Goal: Task Accomplishment & Management: Complete application form

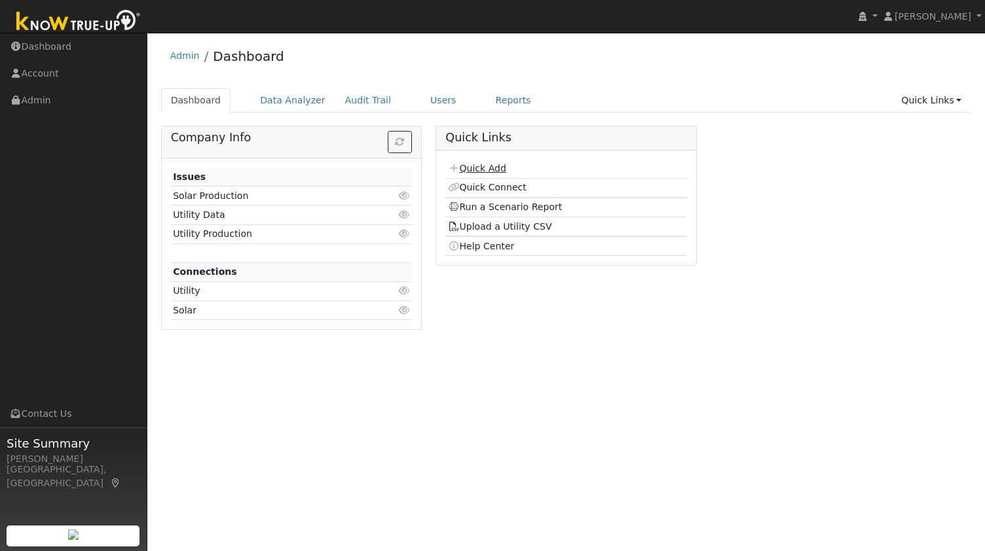
click at [491, 171] on link "Quick Add" at bounding box center [477, 168] width 58 height 10
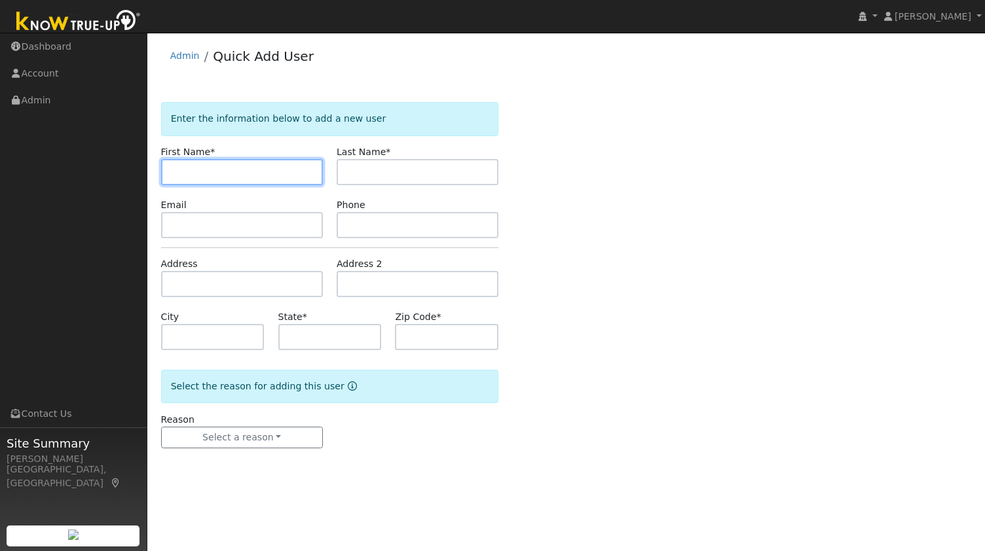
paste input "[PERSON_NAME]"
type input "[PERSON_NAME]"
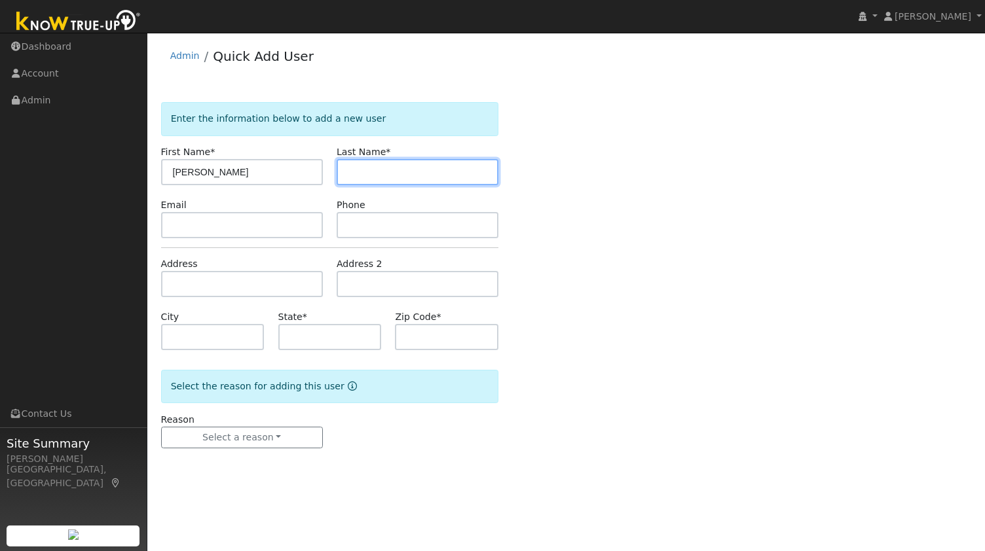
paste input "Abrameto"
type input "Abrameto"
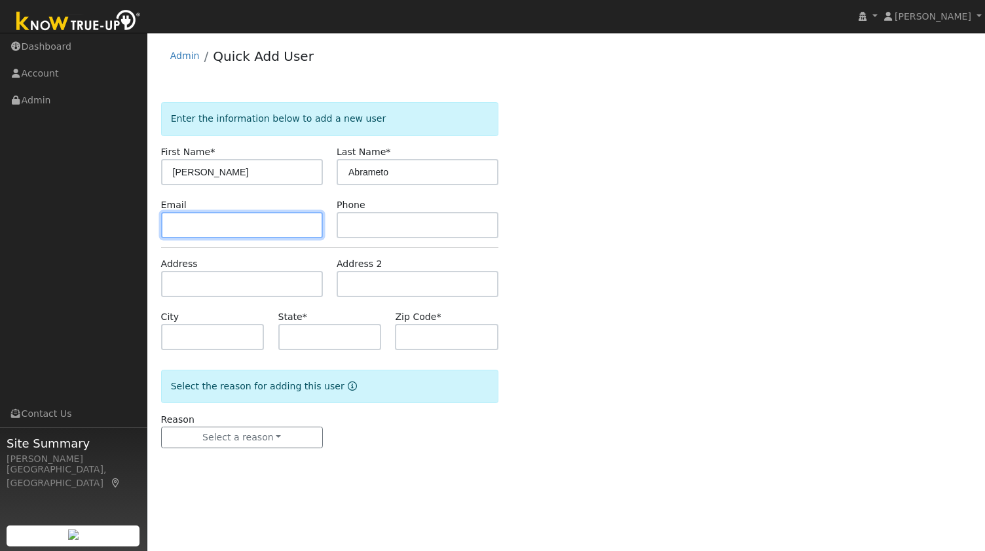
click at [255, 226] on input "text" at bounding box center [242, 225] width 162 height 26
paste input "[EMAIL_ADDRESS][DOMAIN_NAME]"
type input "[EMAIL_ADDRESS][DOMAIN_NAME]"
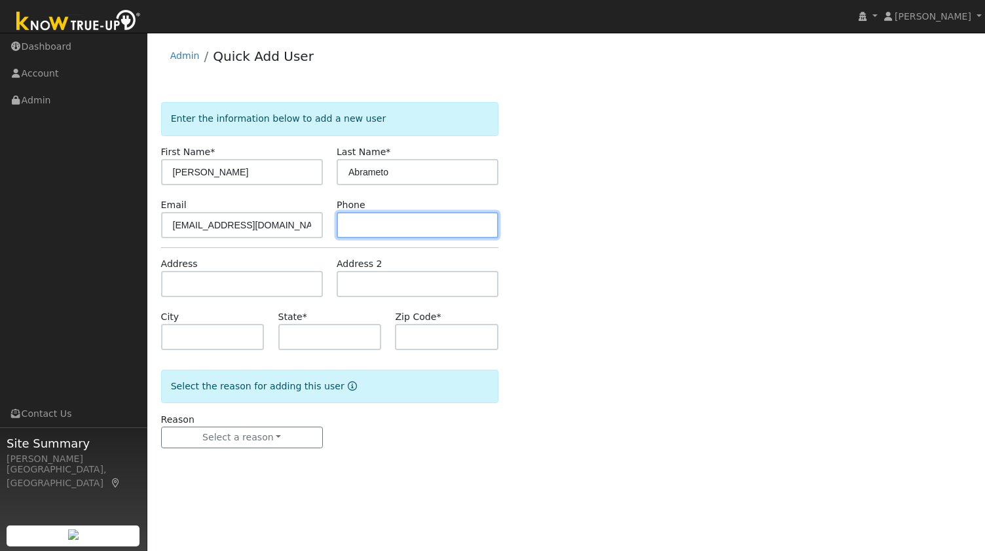
click at [407, 228] on input "text" at bounding box center [418, 225] width 162 height 26
paste input "9173748561"
type input "9173748561"
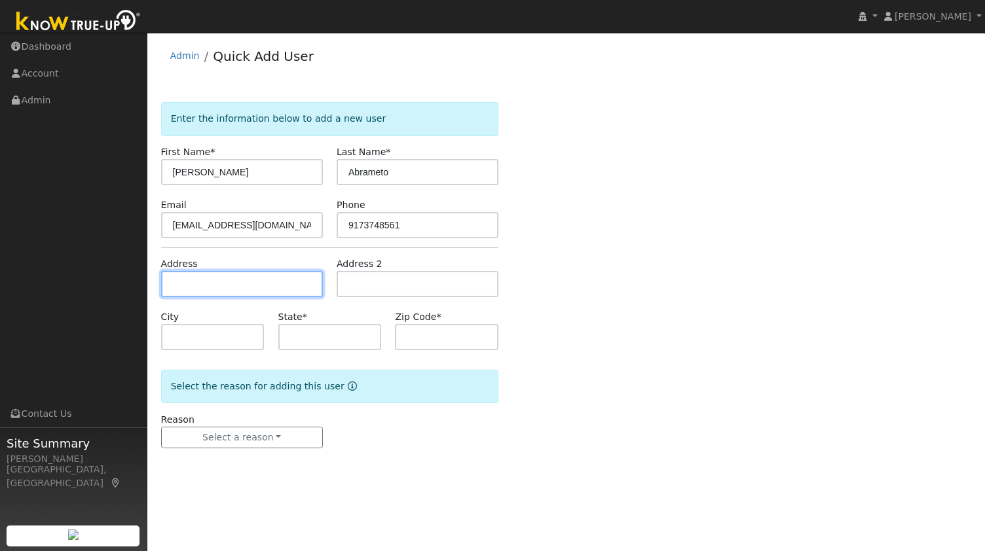
click at [211, 281] on input "text" at bounding box center [242, 284] width 162 height 26
paste input "321 Pickering Pl, Walnut Creek 94598"
type input "321 Pickering Place"
type input "Walnut Creek"
type input "CA"
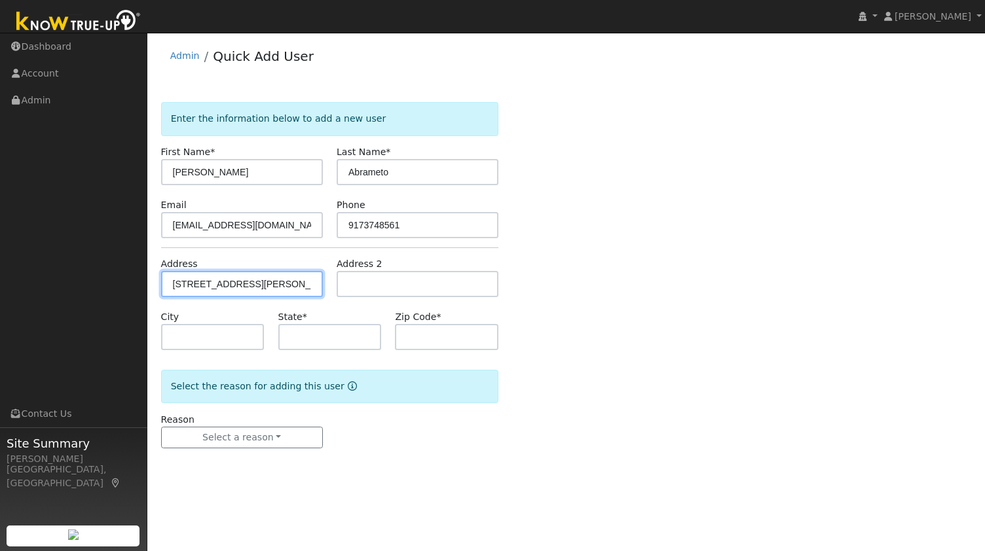
type input "94598"
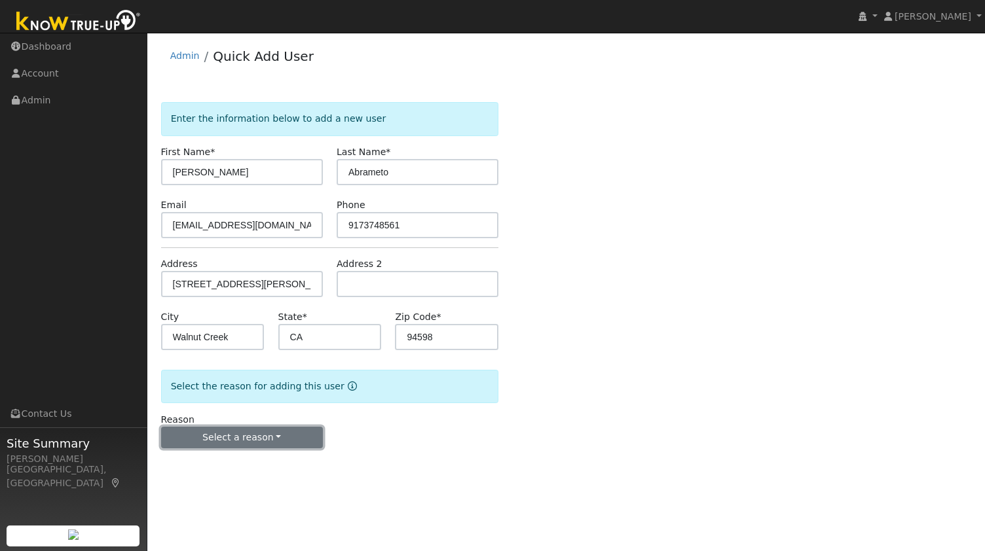
click at [229, 439] on button "Select a reason" at bounding box center [242, 438] width 162 height 22
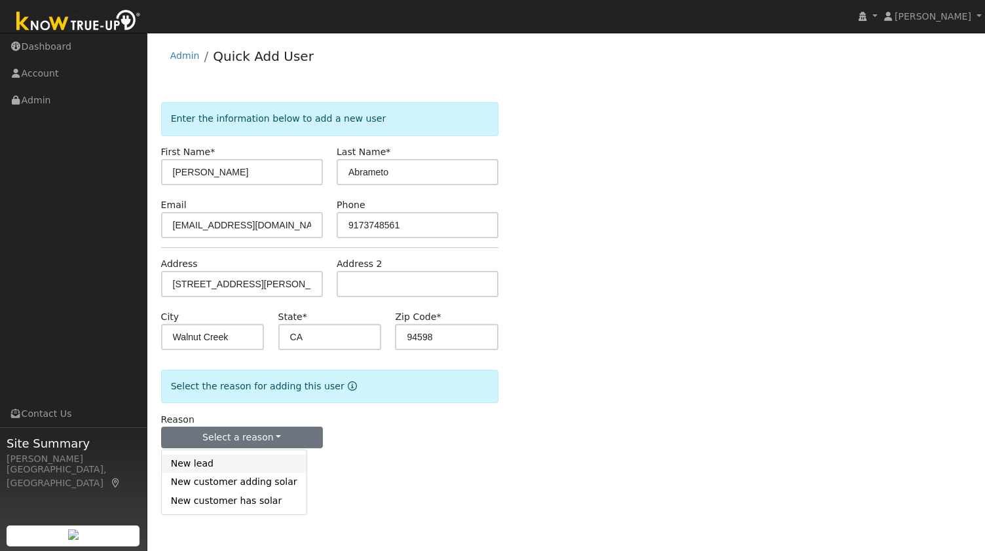
click at [228, 465] on link "New lead" at bounding box center [234, 464] width 145 height 18
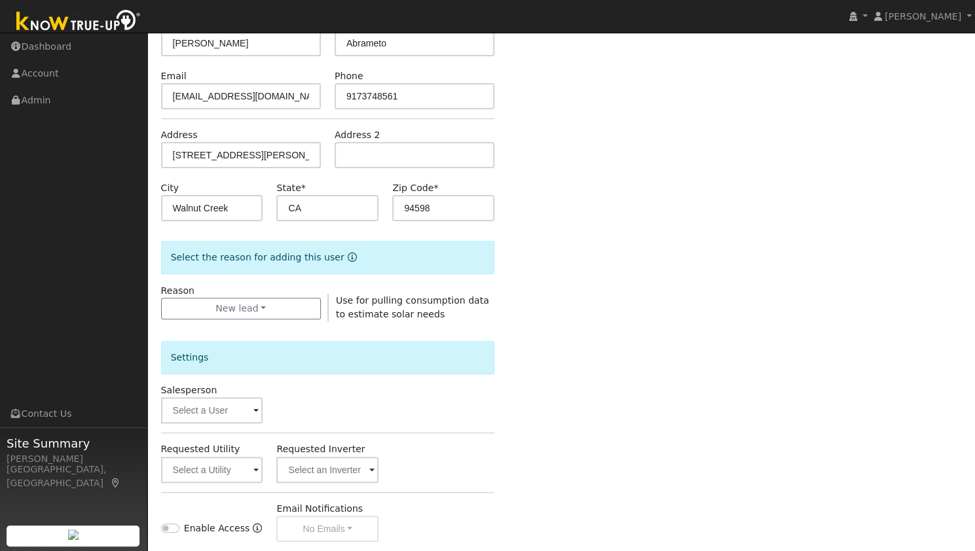
scroll to position [131, 0]
click at [216, 461] on input "text" at bounding box center [212, 468] width 102 height 26
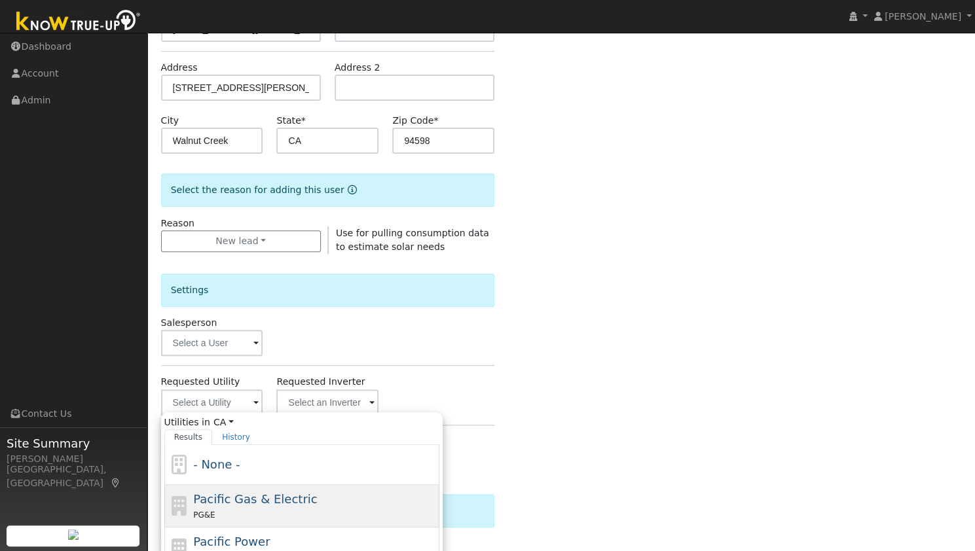
click at [244, 508] on div "PG&E" at bounding box center [314, 515] width 243 height 14
type input "Pacific Gas & Electric"
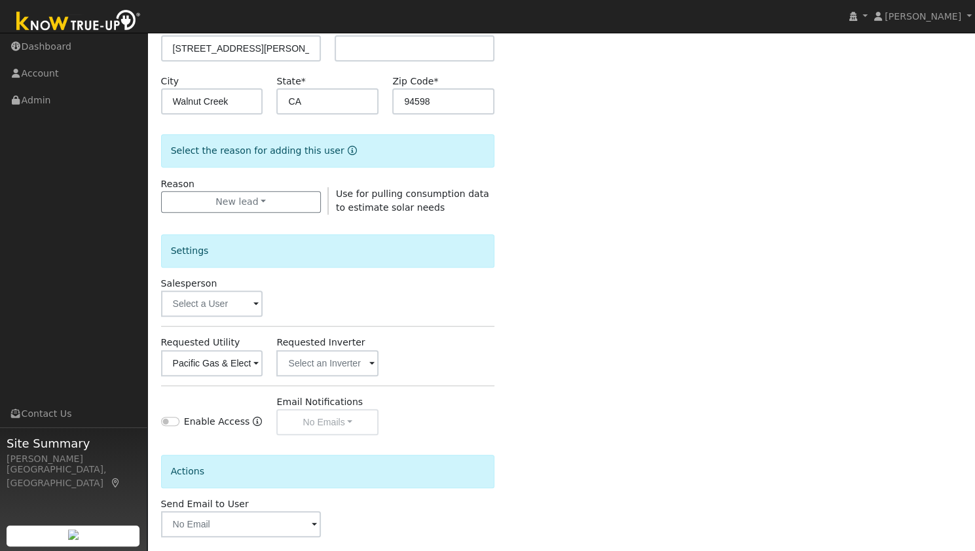
scroll to position [295, 0]
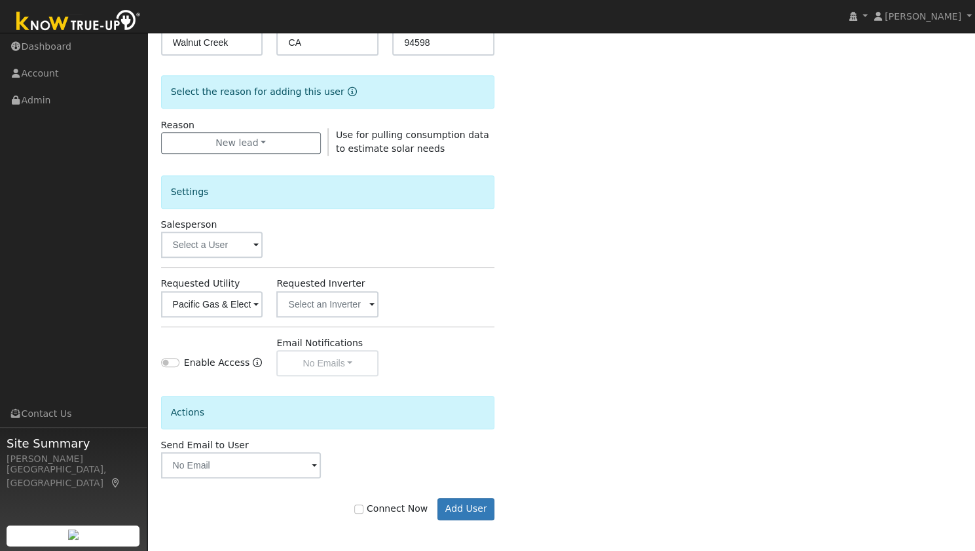
click at [388, 510] on label "Connect Now" at bounding box center [390, 509] width 73 height 14
click at [363, 510] on input "Connect Now" at bounding box center [358, 509] width 9 height 9
checkbox input "true"
click at [477, 505] on button "Add User" at bounding box center [465, 509] width 57 height 22
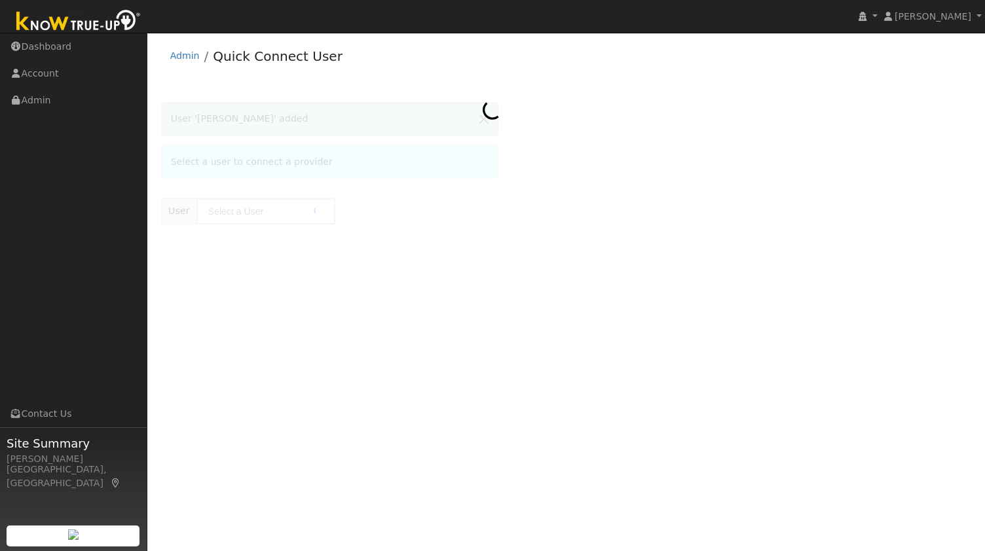
type input "David Abrameto"
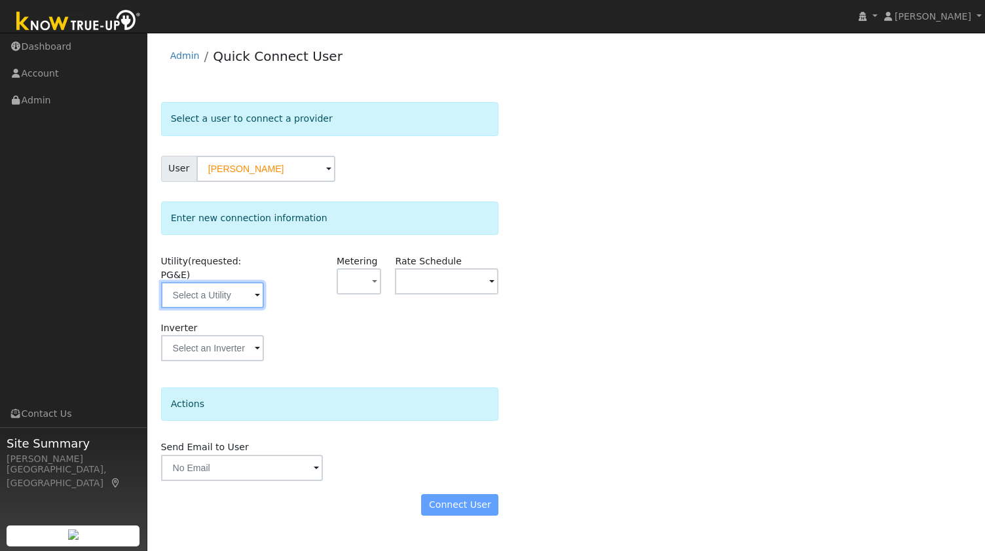
click at [229, 282] on input "text" at bounding box center [212, 295] width 103 height 26
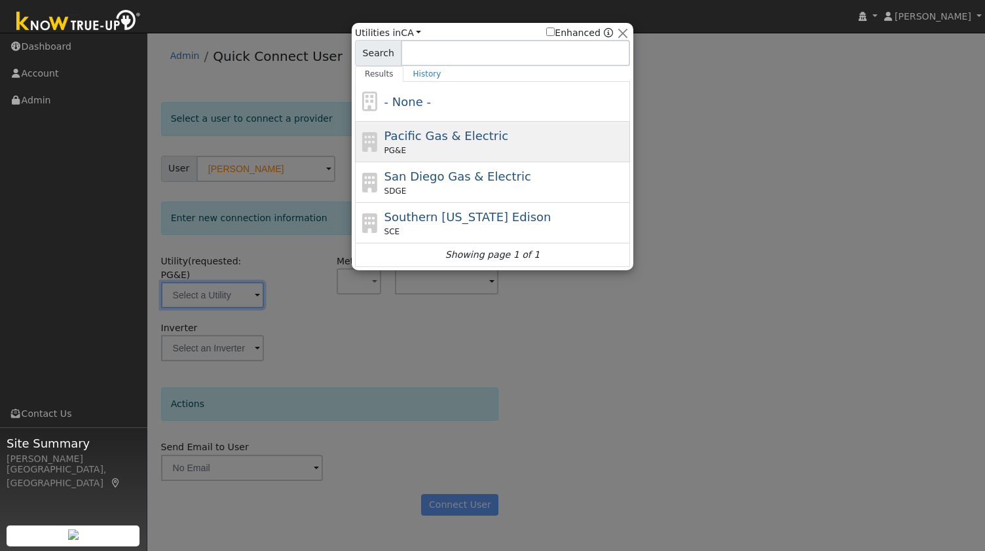
click at [446, 136] on span "Pacific Gas & Electric" at bounding box center [446, 136] width 124 height 14
type input "PG&E"
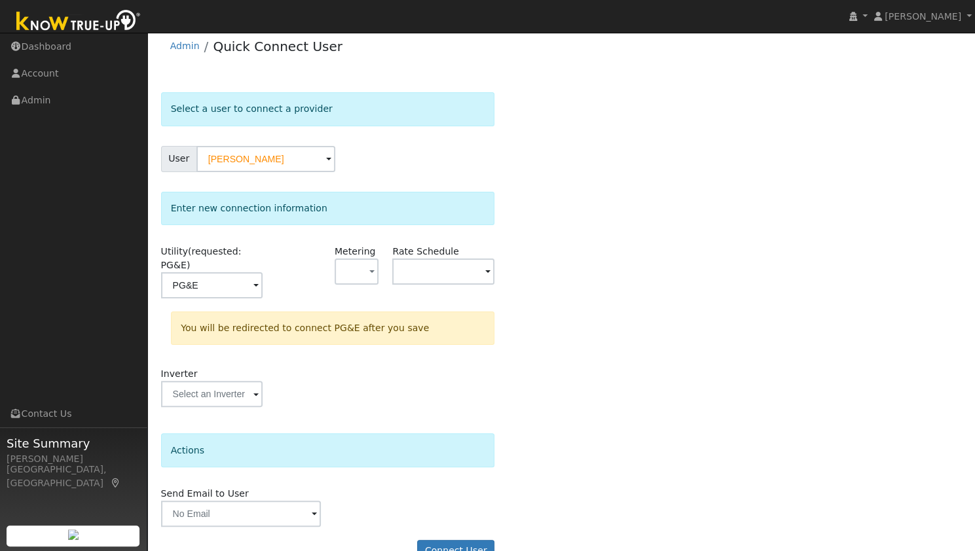
scroll to position [24, 0]
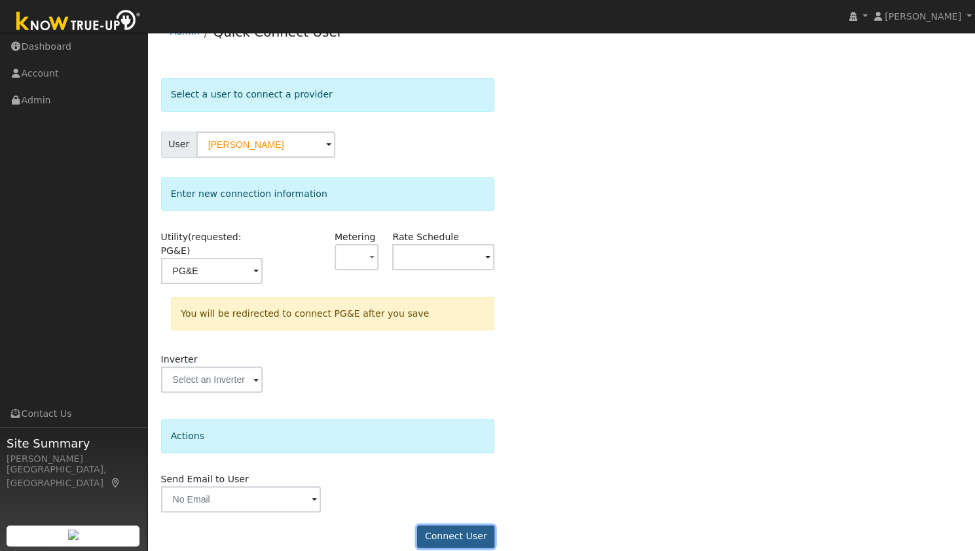
click at [453, 526] on button "Connect User" at bounding box center [455, 537] width 77 height 22
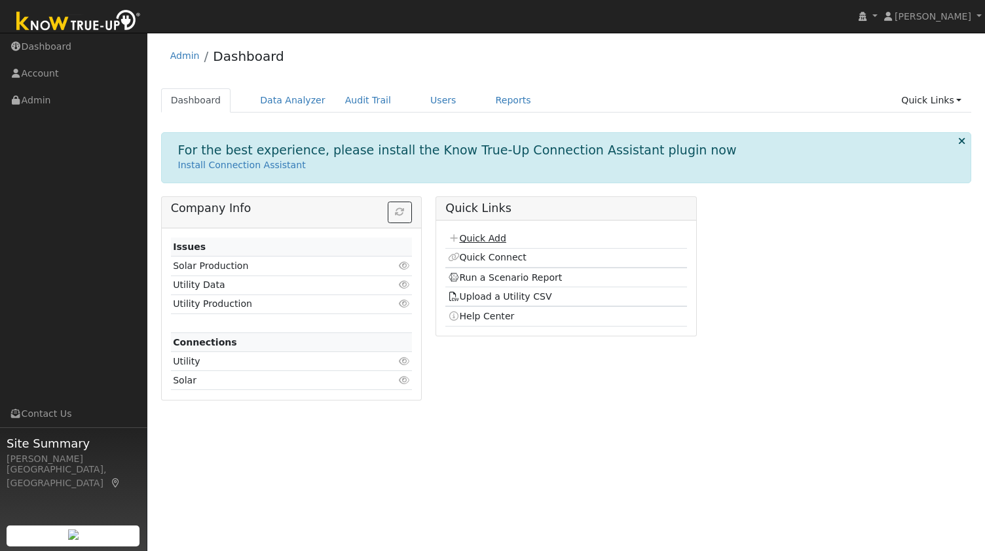
click at [494, 233] on link "Quick Add" at bounding box center [477, 238] width 58 height 10
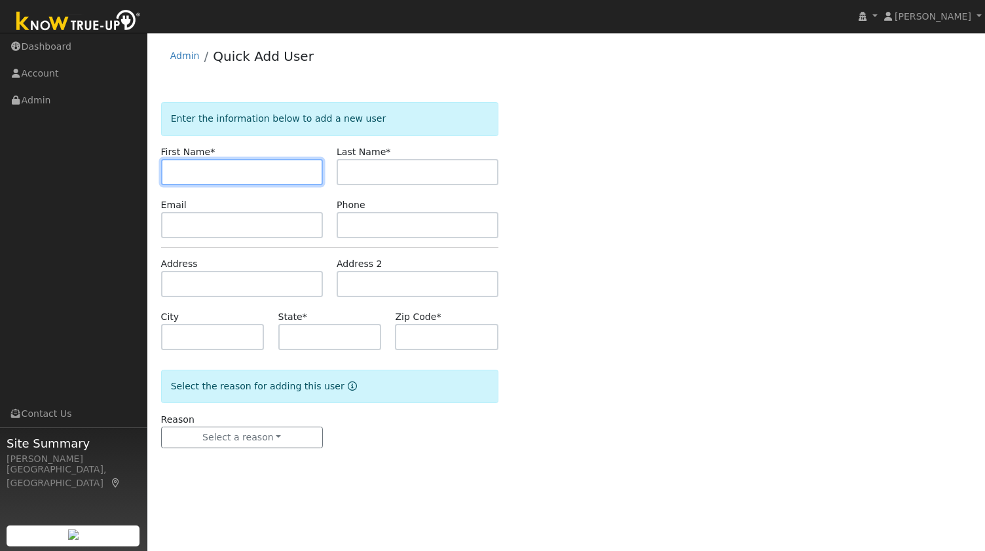
paste input "[PERSON_NAME]"
type input "Jared"
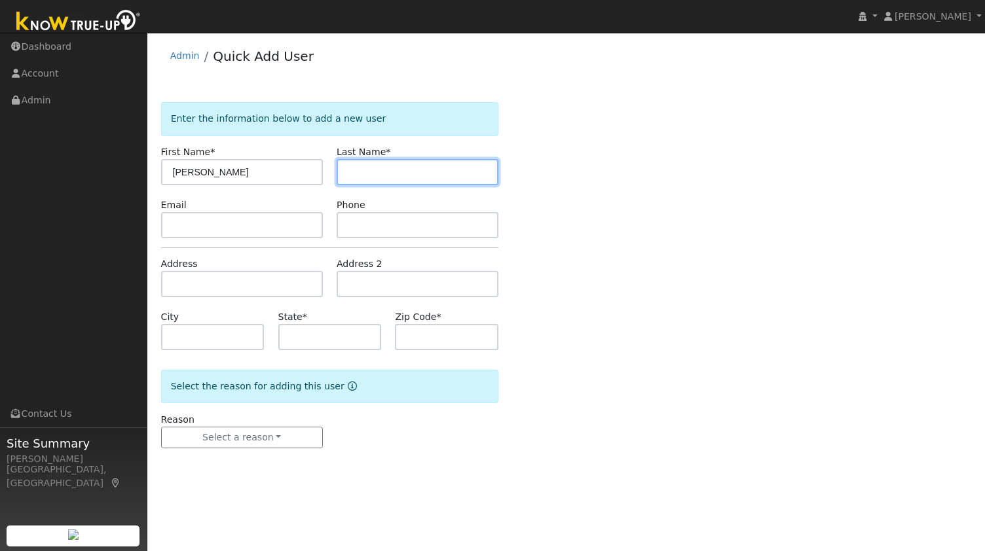
paste input "Bedecarre"
type input "Bedecarre"
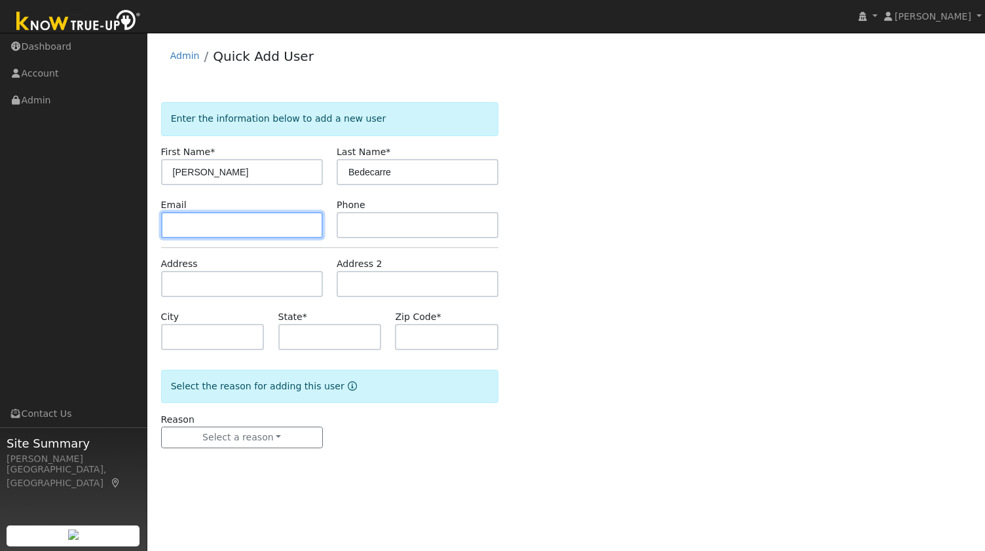
click at [274, 217] on input "text" at bounding box center [242, 225] width 162 height 26
paste input "jared.bed88@gmail.com"
type input "jared.bed88@gmail.com"
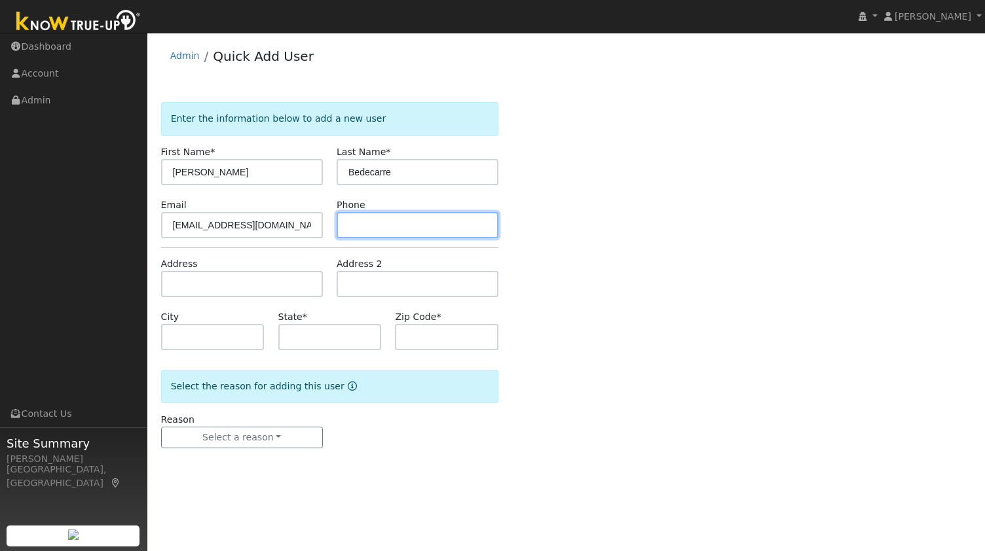
click at [364, 217] on input "text" at bounding box center [418, 225] width 162 height 26
paste input "9255507656"
type input "9255507656"
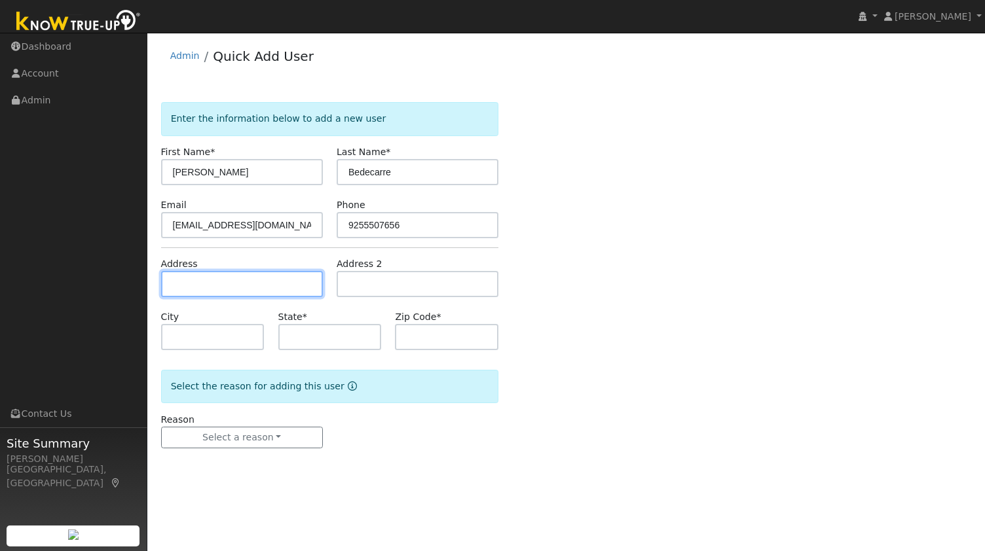
click at [233, 294] on form "Enter the information below to add a new user First Name * Jared Last Name * Be…" at bounding box center [330, 288] width 338 height 373
click at [232, 283] on input "text" at bounding box center [242, 284] width 162 height 26
paste input "573 Mt Olivet Pl, Clayton, CA 94517, USA"
type input "573 Mount Olivet Place"
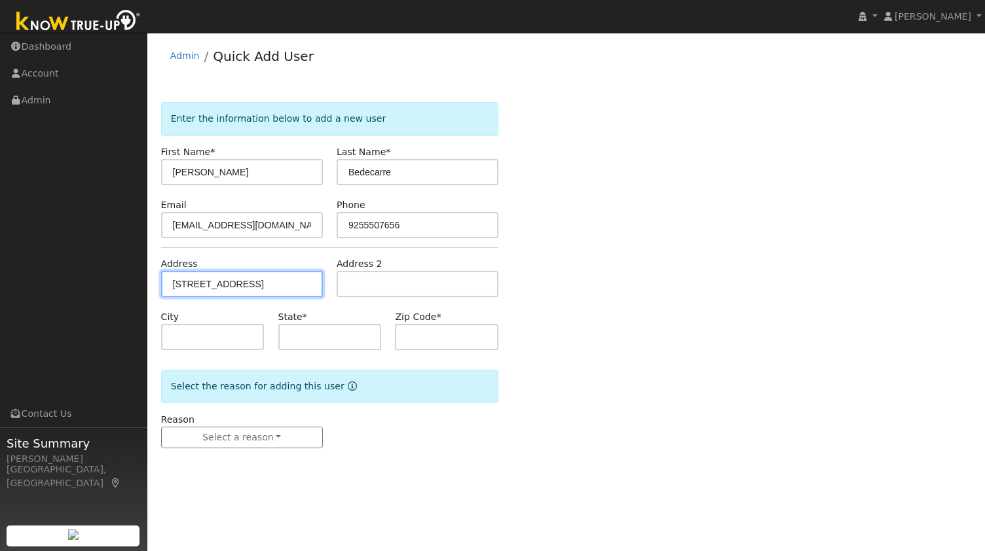
type input "Clayton"
type input "CA"
type input "94517"
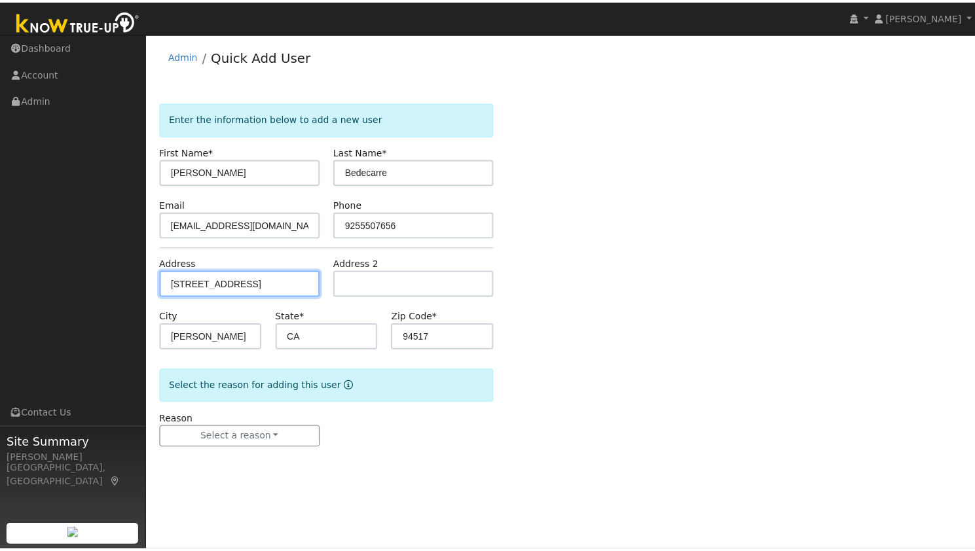
scroll to position [0, 0]
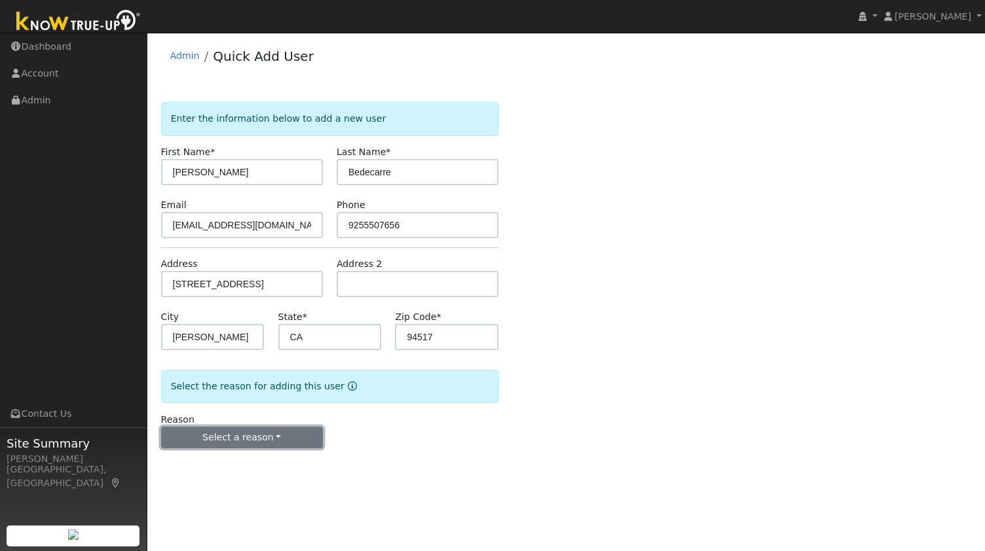
click at [211, 439] on button "Select a reason" at bounding box center [242, 438] width 162 height 22
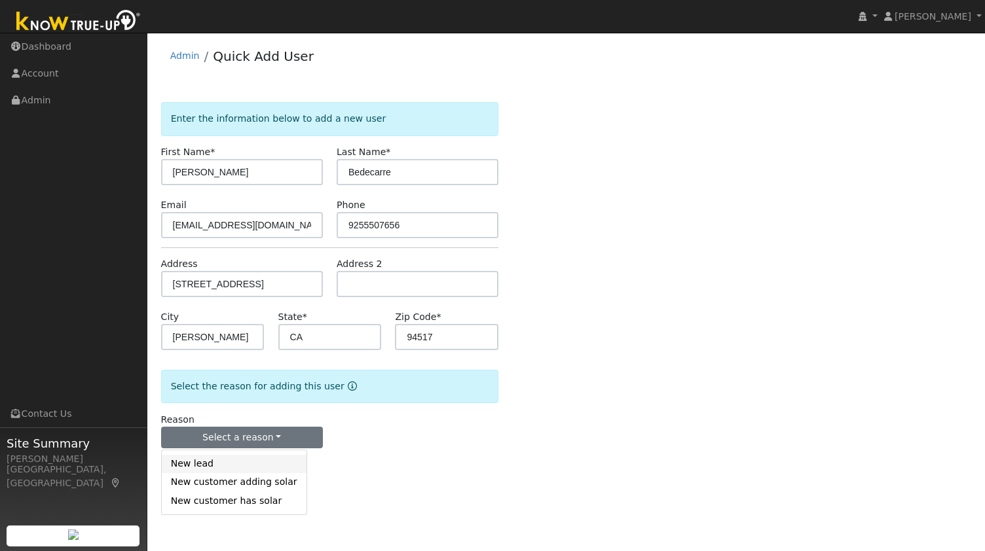
click at [210, 467] on link "New lead" at bounding box center [234, 464] width 145 height 18
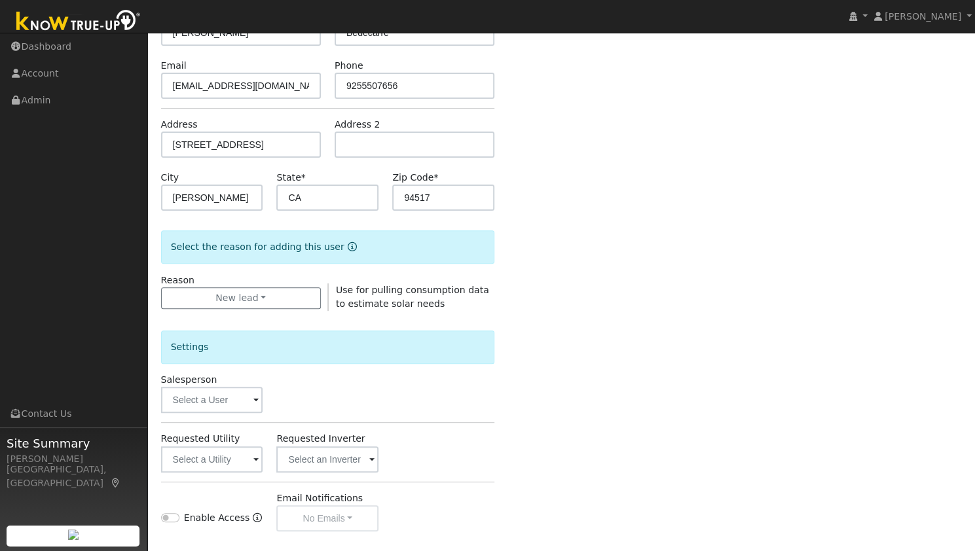
scroll to position [196, 0]
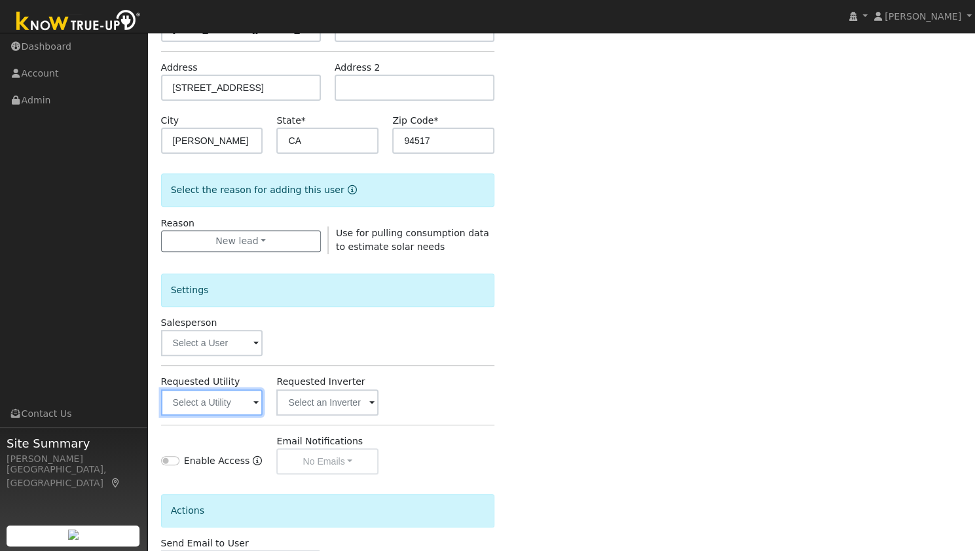
click at [220, 401] on input "text" at bounding box center [212, 403] width 102 height 26
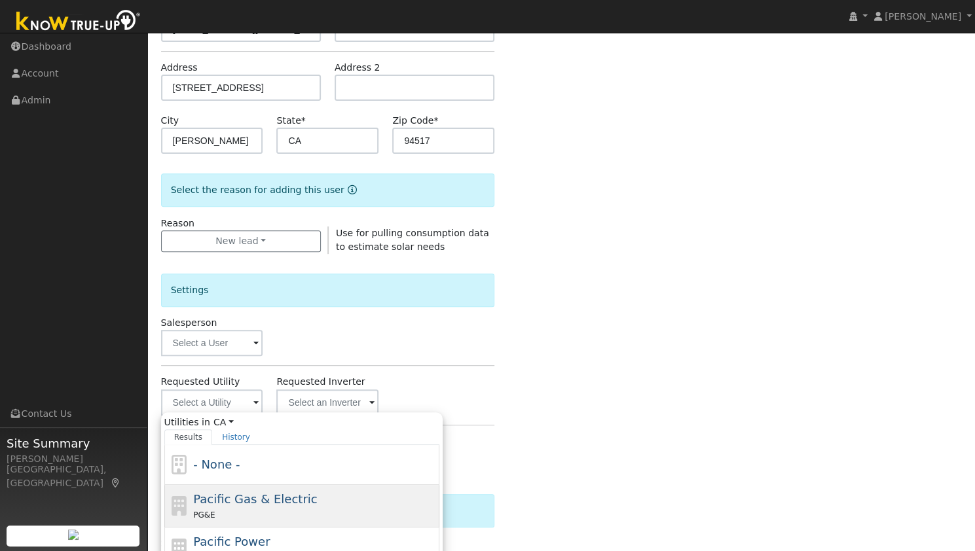
click at [232, 493] on span "Pacific Gas & Electric" at bounding box center [255, 499] width 124 height 14
type input "Pacific Gas & Electric"
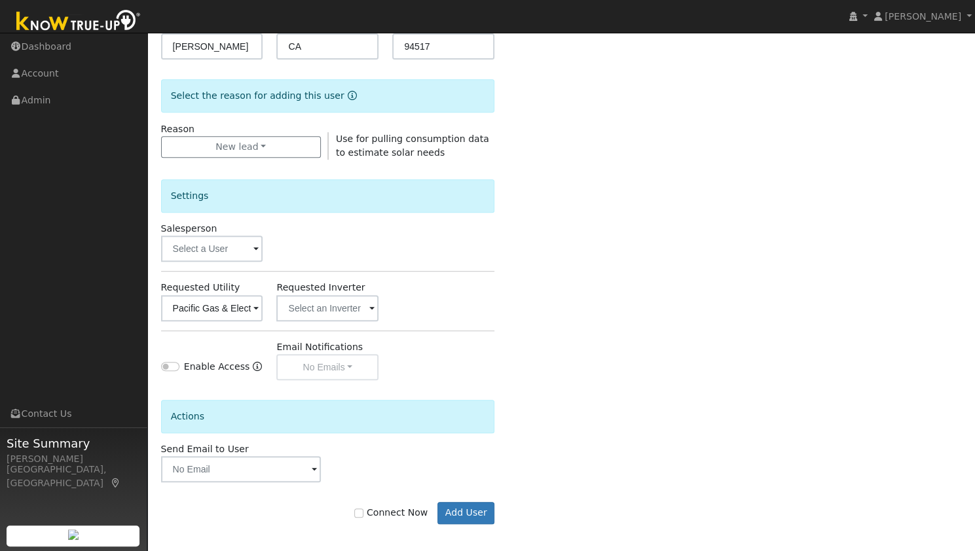
scroll to position [295, 0]
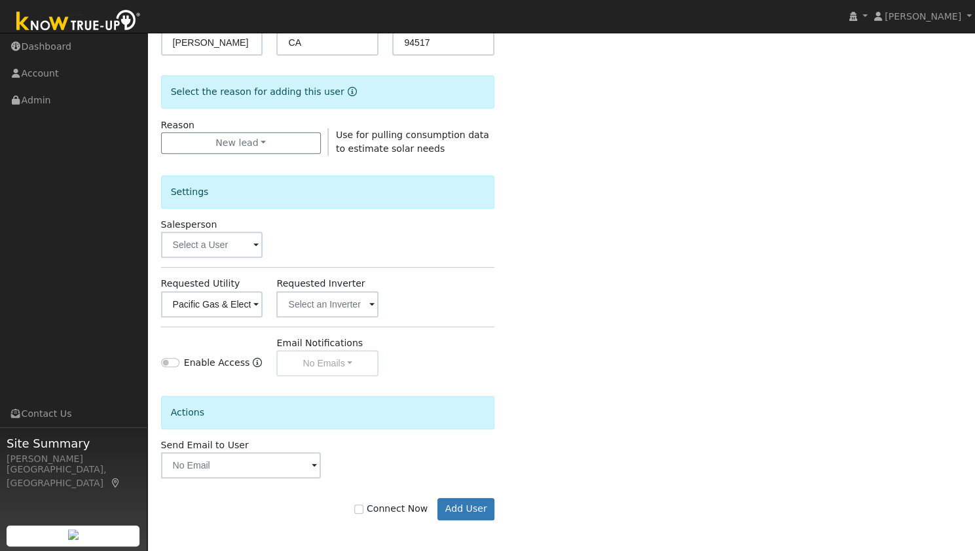
drag, startPoint x: 361, startPoint y: 493, endPoint x: 363, endPoint y: 505, distance: 11.9
click at [363, 503] on div "Connect Now Add User" at bounding box center [328, 500] width 348 height 42
click at [363, 505] on input "Connect Now" at bounding box center [358, 509] width 9 height 9
checkbox input "true"
drag, startPoint x: 480, startPoint y: 501, endPoint x: 475, endPoint y: 507, distance: 8.0
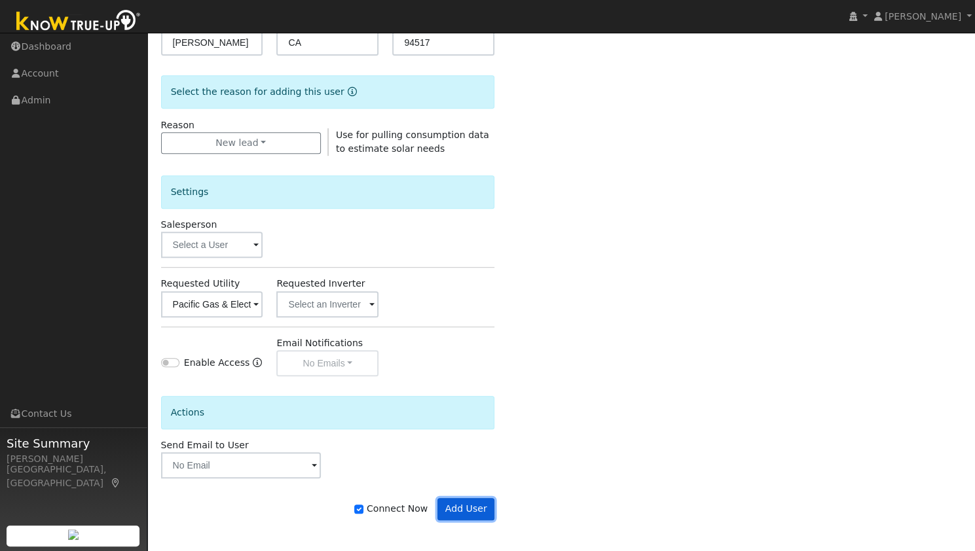
click at [480, 501] on button "Add User" at bounding box center [465, 509] width 57 height 22
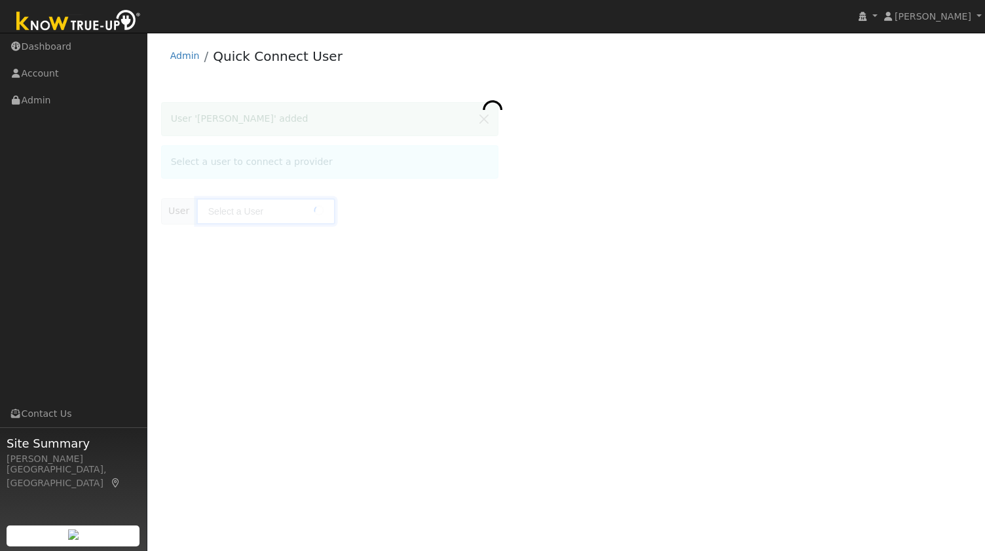
type input "[PERSON_NAME]"
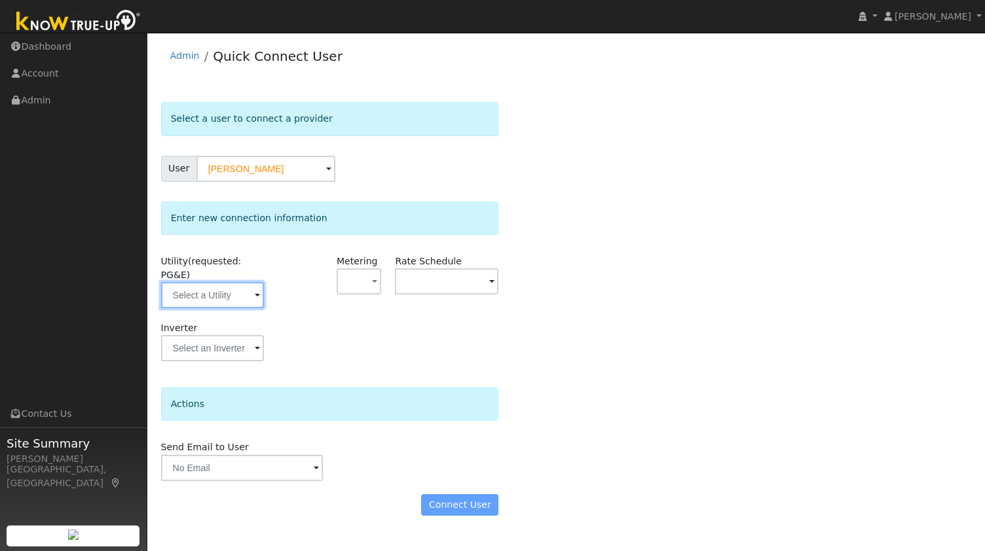
click at [213, 282] on input "text" at bounding box center [212, 295] width 103 height 26
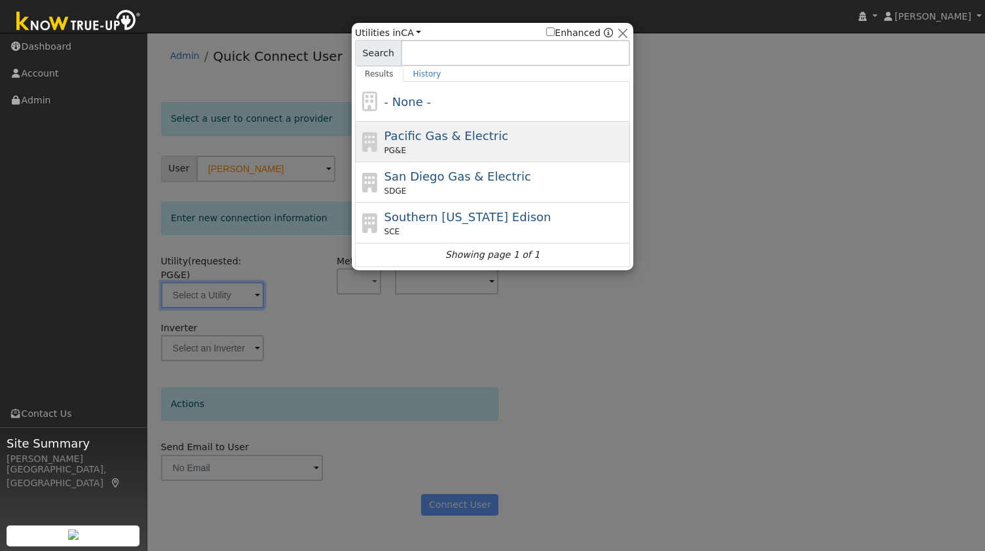
click at [426, 145] on div "PG&E" at bounding box center [505, 151] width 243 height 12
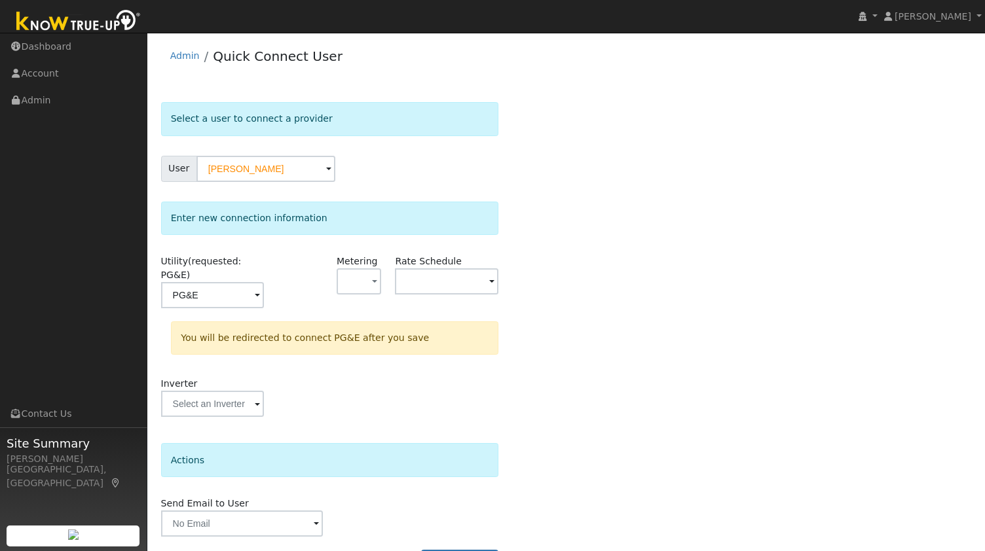
type input "PG&E"
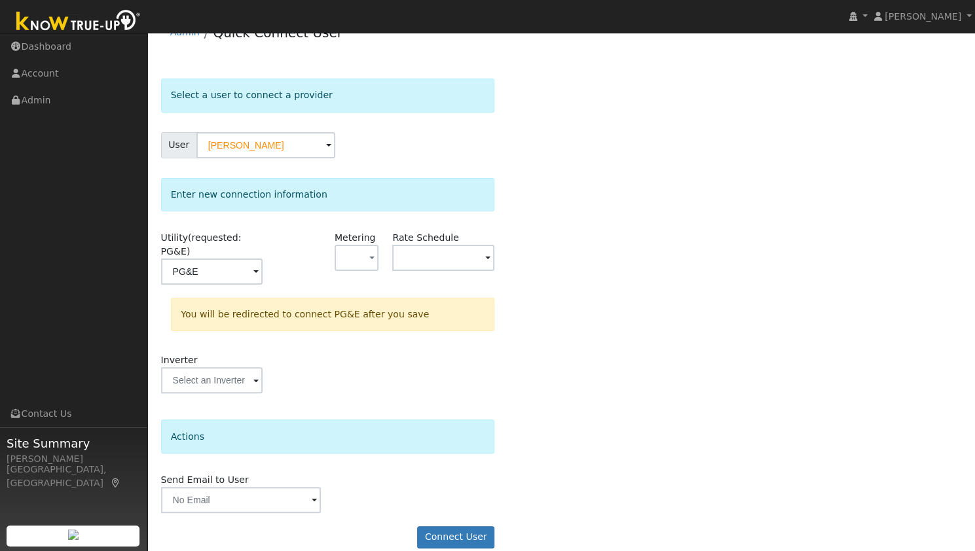
scroll to position [24, 0]
click at [446, 526] on button "Connect User" at bounding box center [455, 537] width 77 height 22
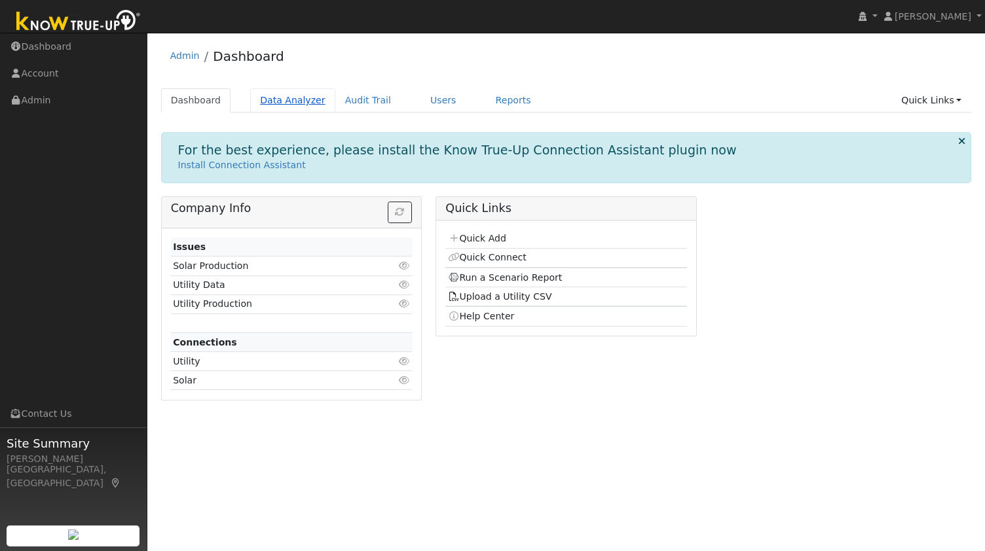
click at [282, 103] on link "Data Analyzer" at bounding box center [292, 100] width 85 height 24
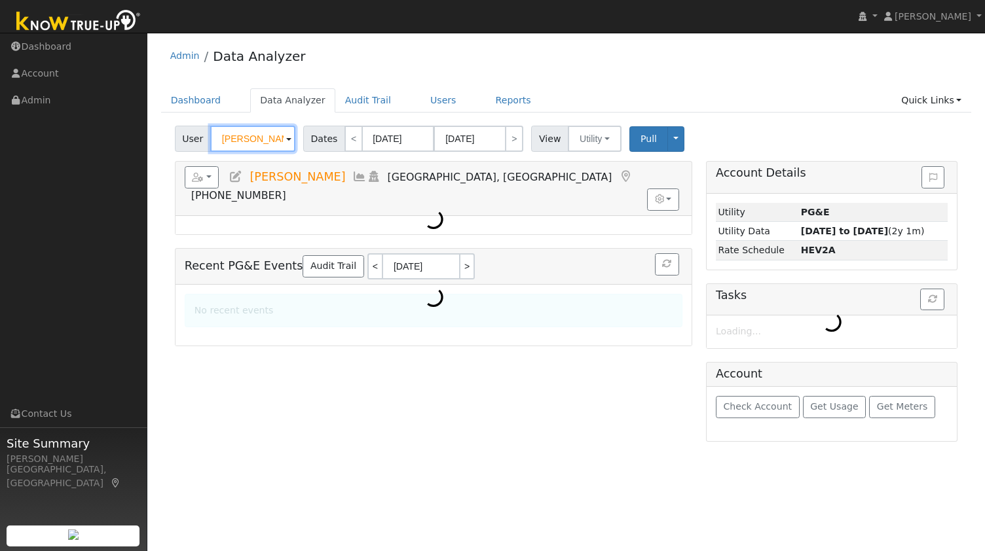
click at [266, 136] on input "[PERSON_NAME]" at bounding box center [252, 139] width 85 height 26
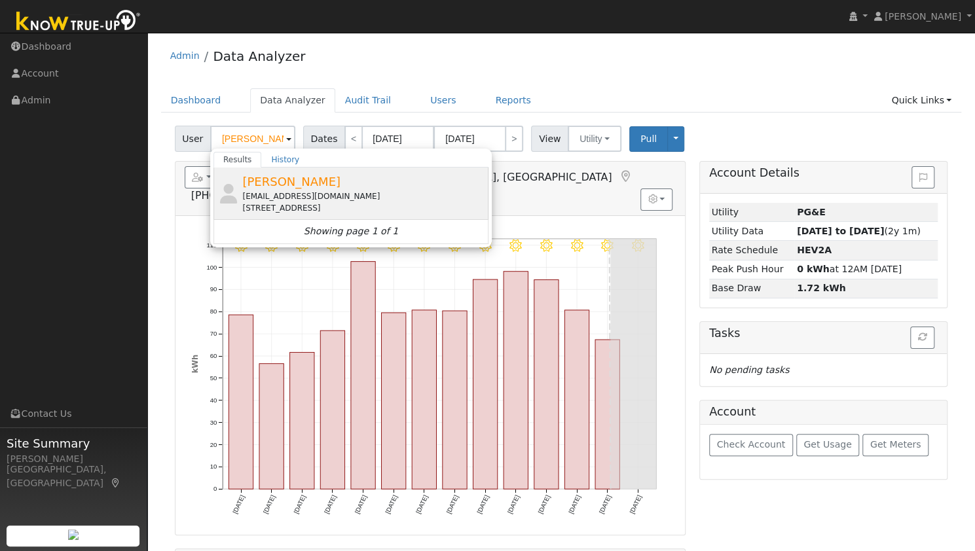
click at [279, 211] on div "[STREET_ADDRESS]" at bounding box center [363, 208] width 243 height 12
type input "[PERSON_NAME]"
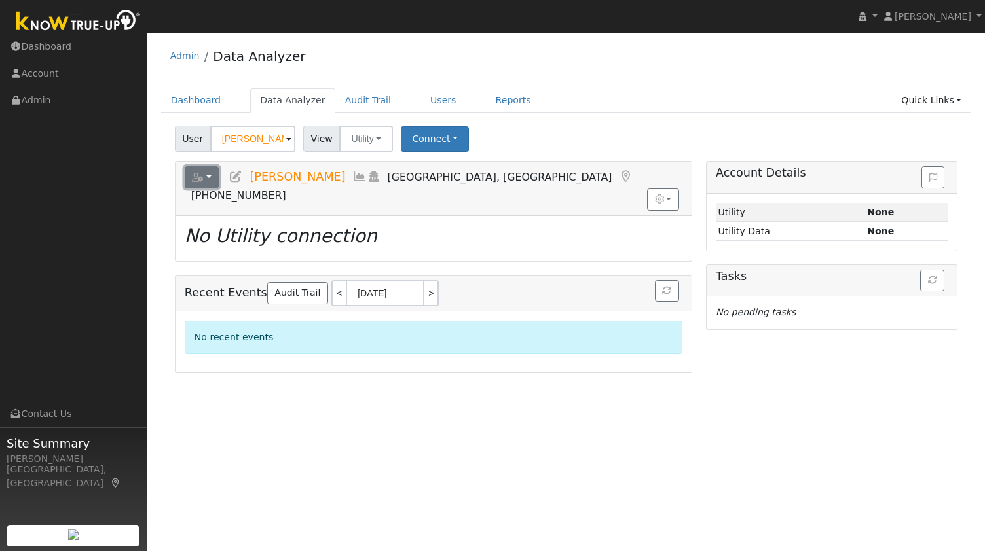
click at [215, 183] on button "button" at bounding box center [202, 177] width 35 height 22
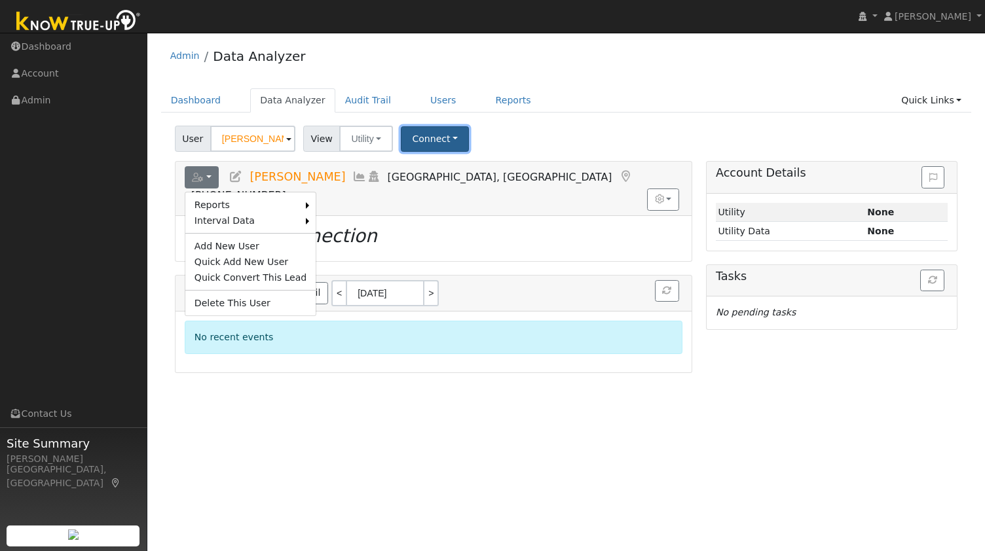
click at [428, 147] on button "Connect" at bounding box center [435, 139] width 68 height 26
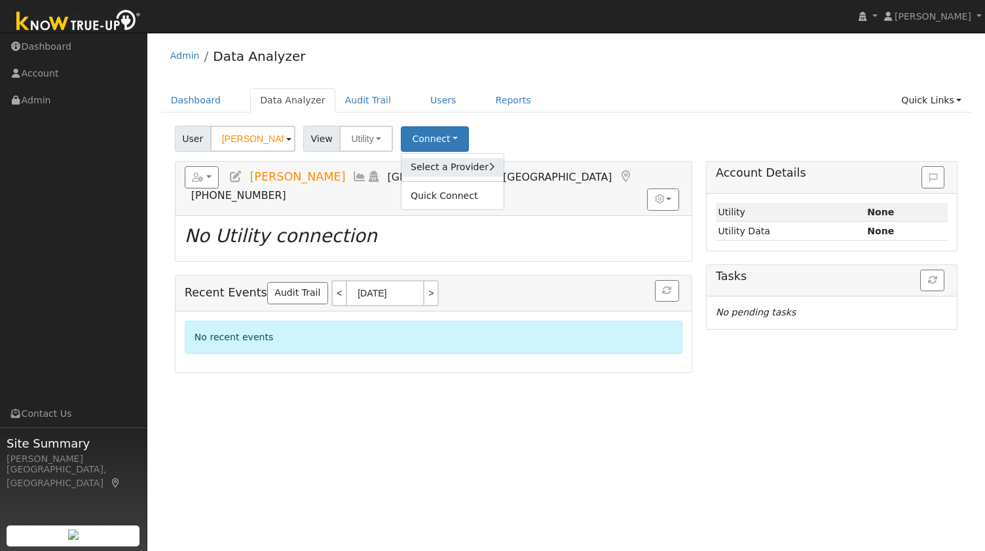
click at [440, 168] on link "Select a Provider" at bounding box center [452, 167] width 102 height 18
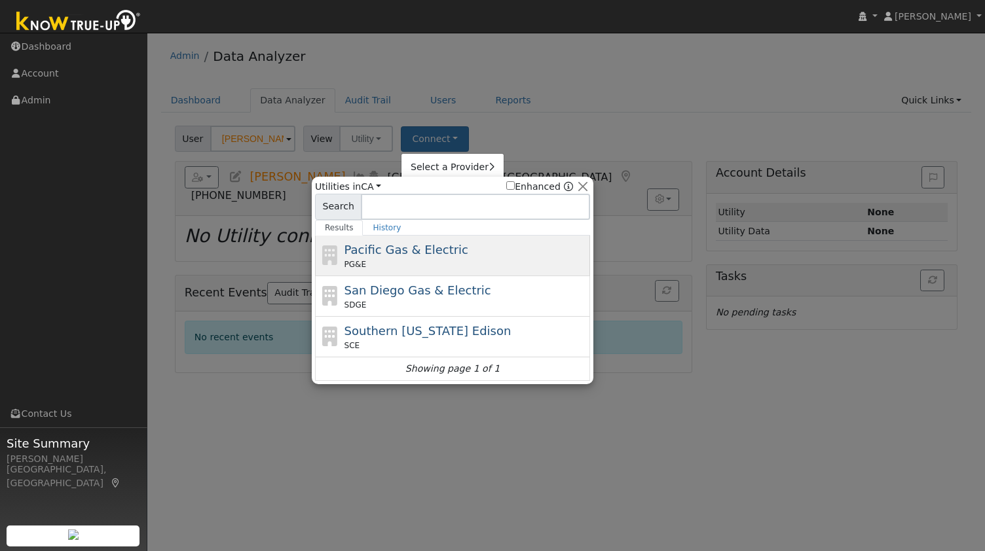
click at [441, 261] on div "PG&E" at bounding box center [465, 265] width 243 height 12
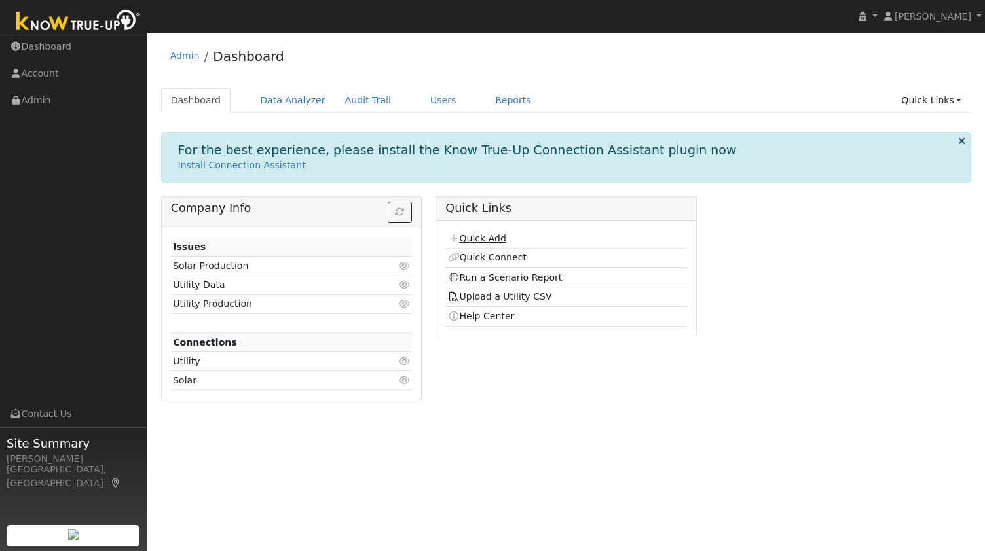
click at [486, 170] on p "Install Connection Assistant" at bounding box center [566, 165] width 776 height 14
click at [482, 236] on link "Quick Add" at bounding box center [477, 238] width 58 height 10
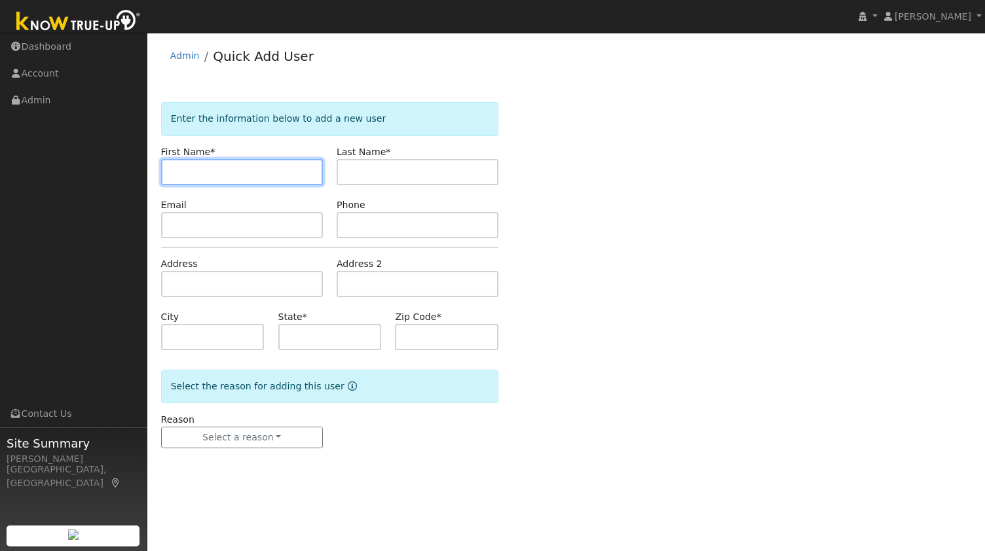
paste input "[PERSON_NAME]"
type input "Theresa"
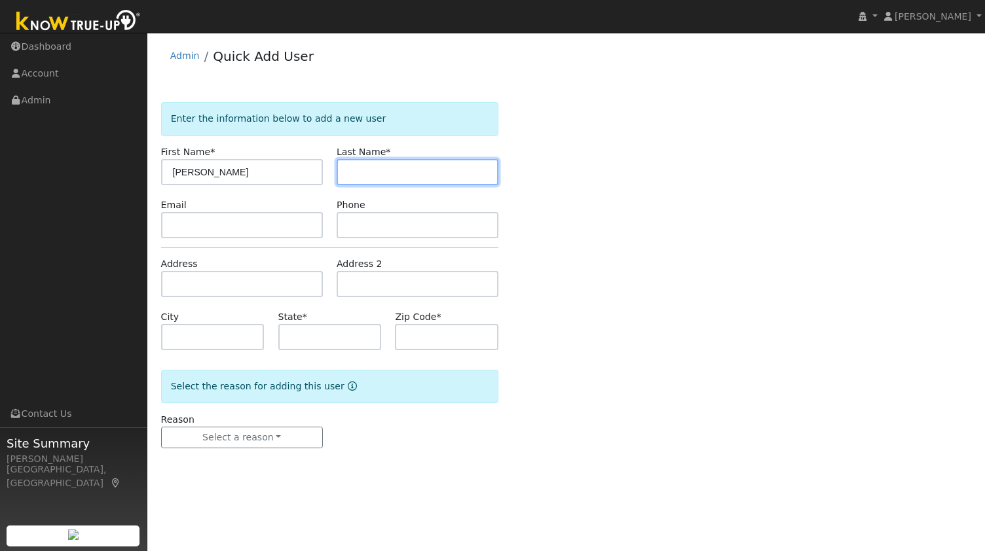
paste input "Freitas"
type input "Freitas"
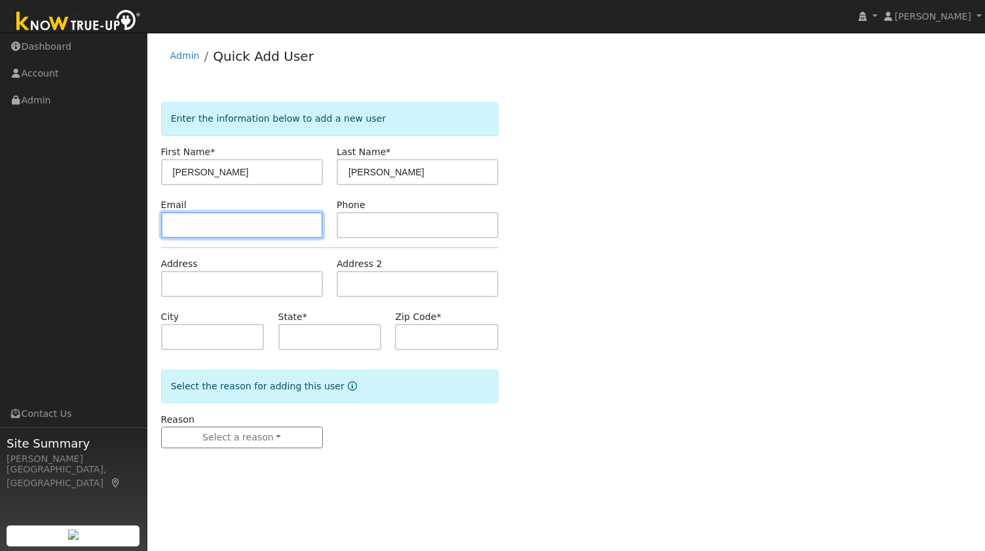
click at [278, 219] on input "text" at bounding box center [242, 225] width 162 height 26
paste input "theresafreitas@att.net"
type input "theresafreitas@att.net"
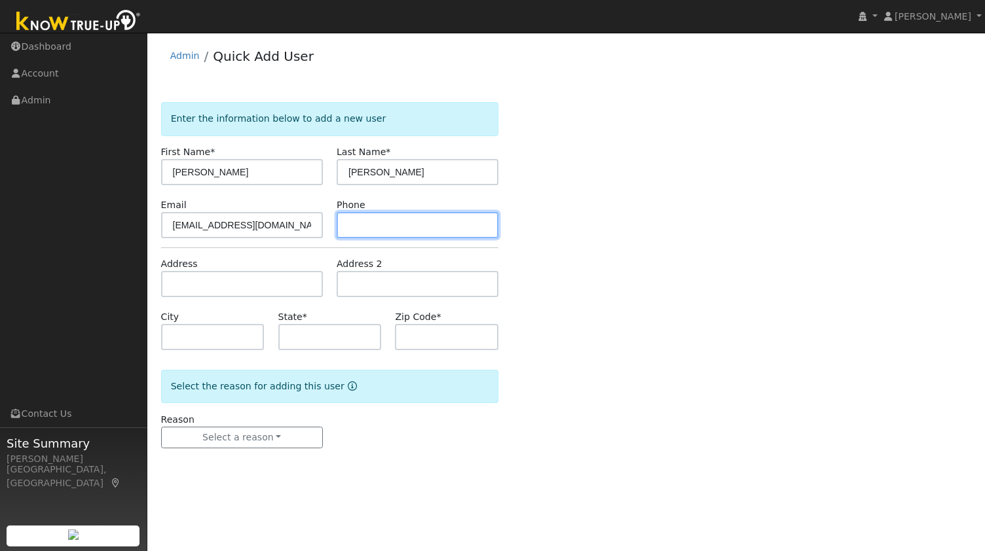
click at [384, 225] on input "text" at bounding box center [418, 225] width 162 height 26
paste input "9256990518"
type input "9256990518"
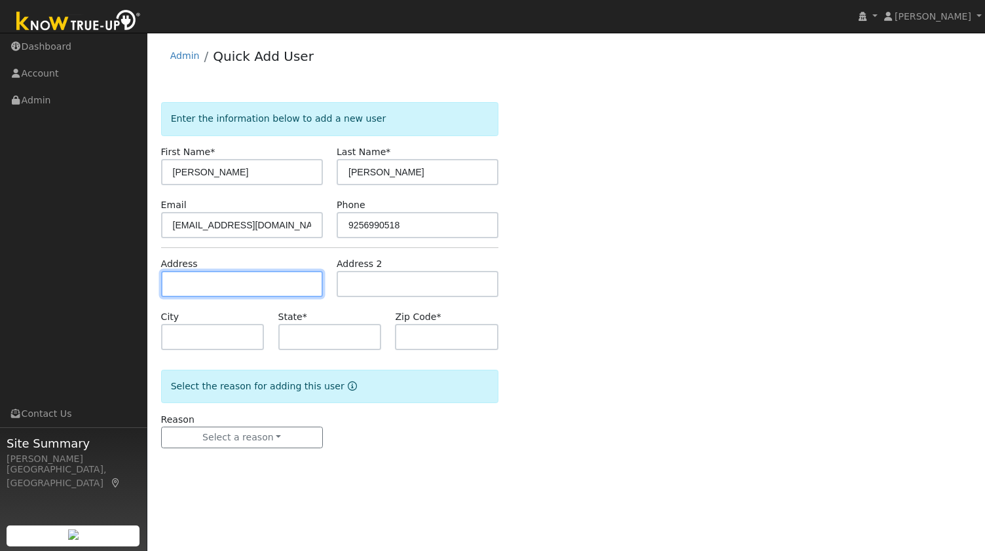
click at [264, 278] on input "text" at bounding box center [242, 284] width 162 height 26
paste input "2224 Bayberry Cir, Pittsburg, CA 94565, USA"
type input "2224 Bayberry Circle"
type input "Pittsburg"
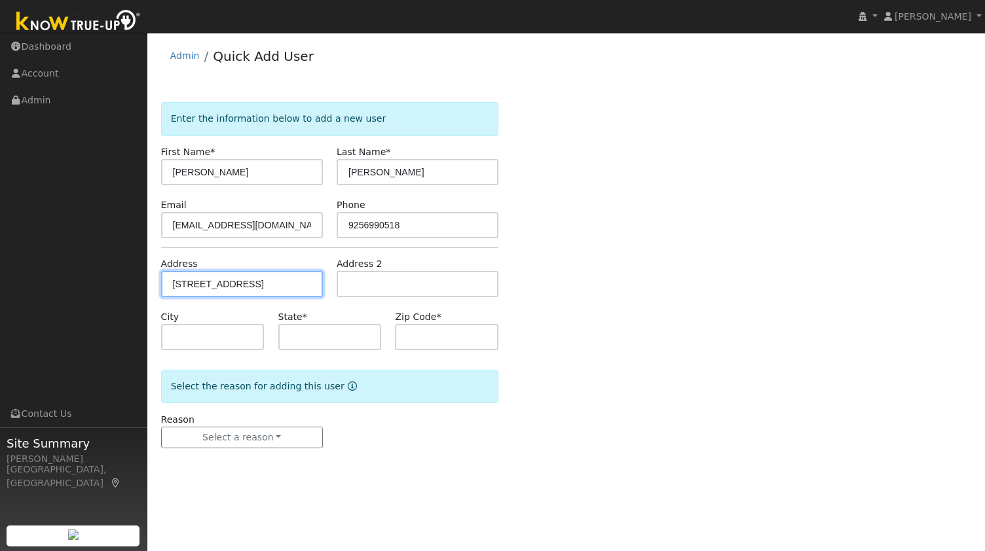
type input "CA"
type input "94565"
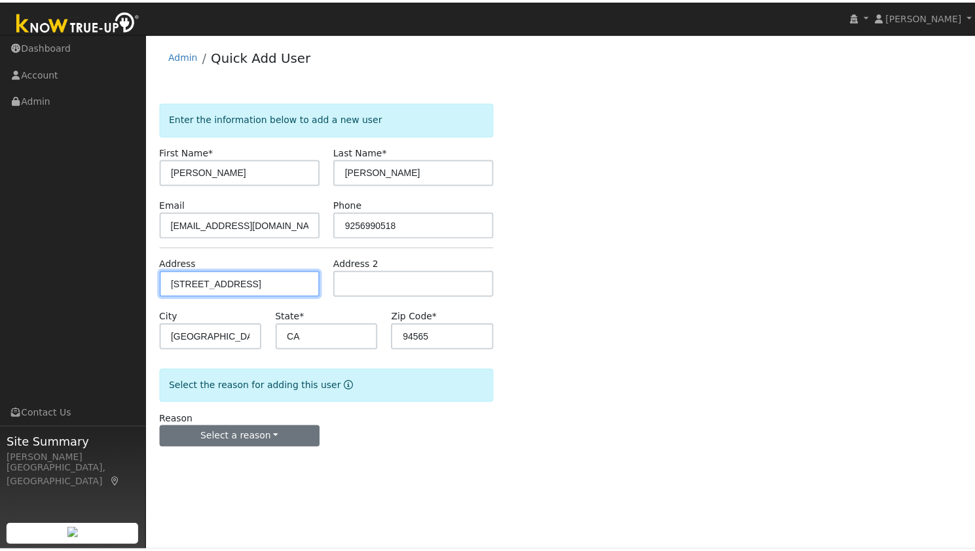
scroll to position [0, 0]
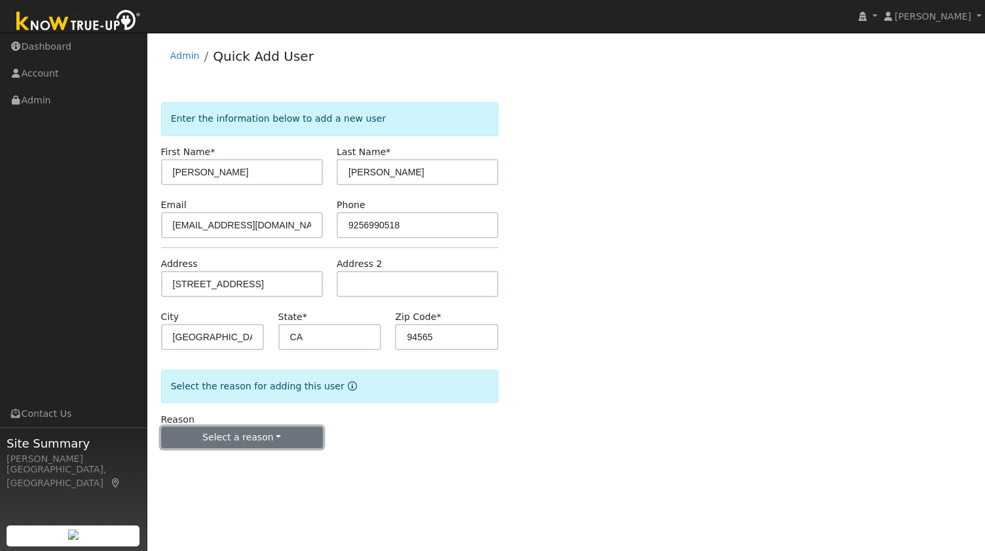
click at [224, 437] on button "Select a reason" at bounding box center [242, 438] width 162 height 22
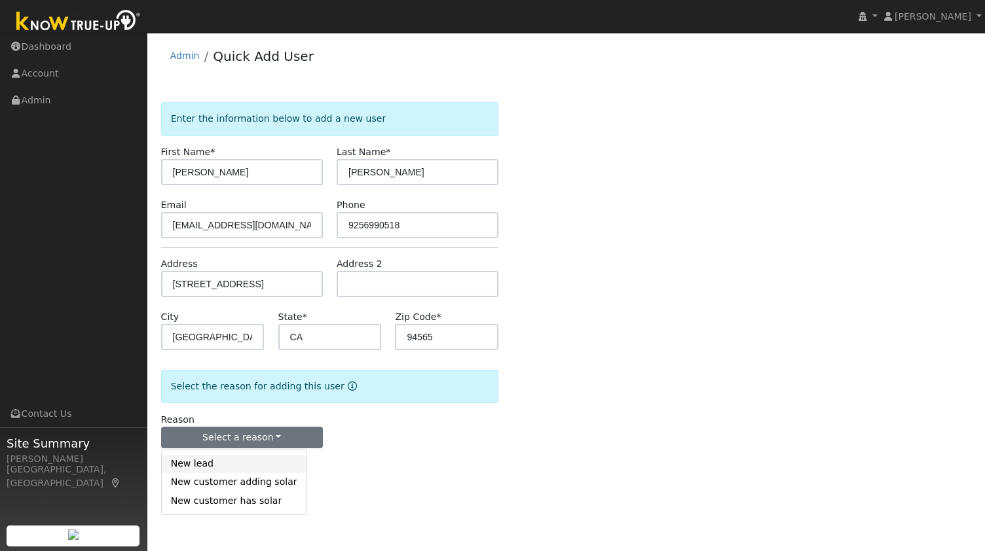
click at [221, 458] on link "New lead" at bounding box center [234, 464] width 145 height 18
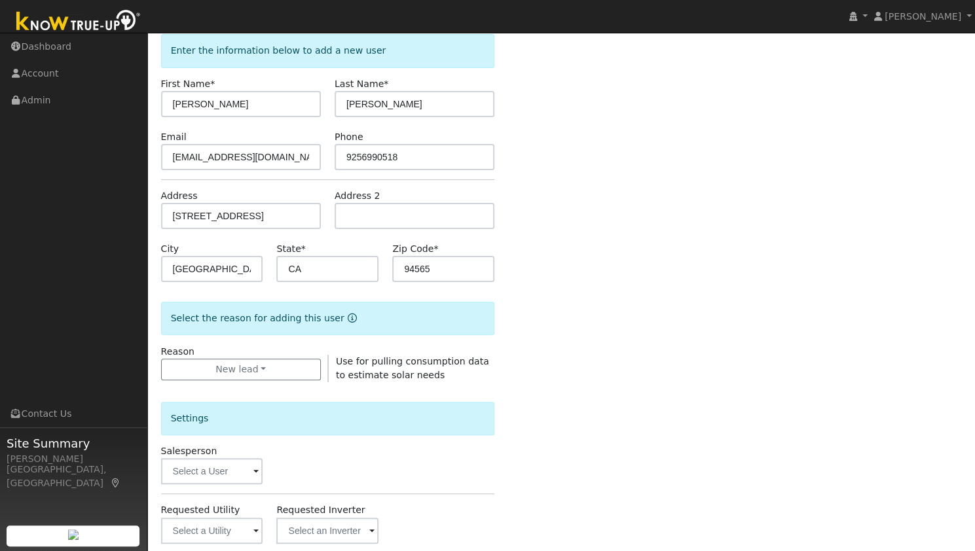
scroll to position [196, 0]
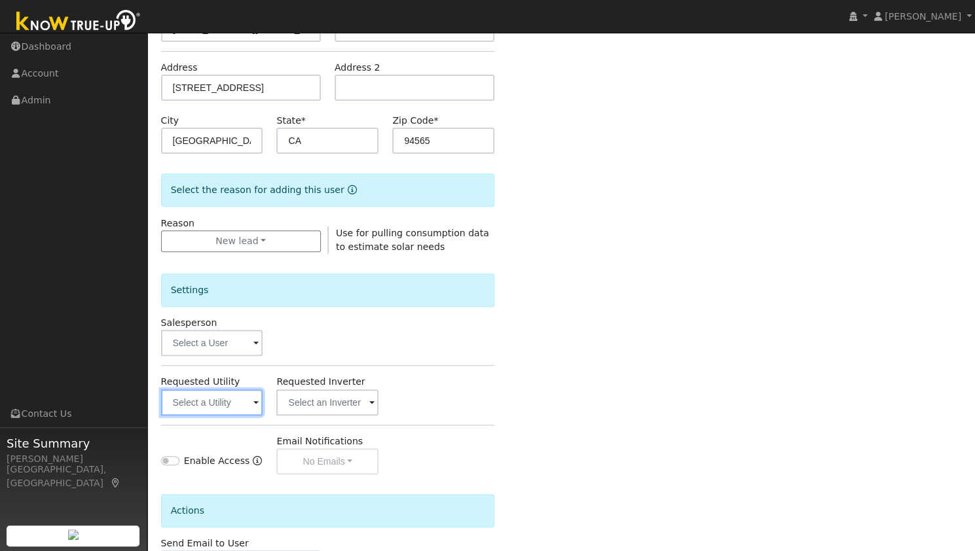
click at [224, 404] on input "text" at bounding box center [212, 403] width 102 height 26
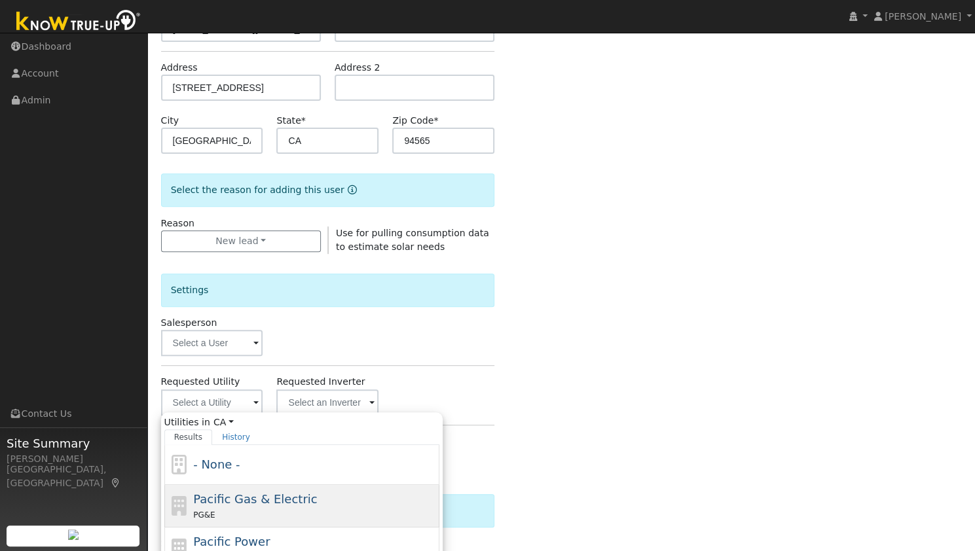
click at [213, 494] on span "Pacific Gas & Electric" at bounding box center [255, 499] width 124 height 14
type input "Pacific Gas & Electric"
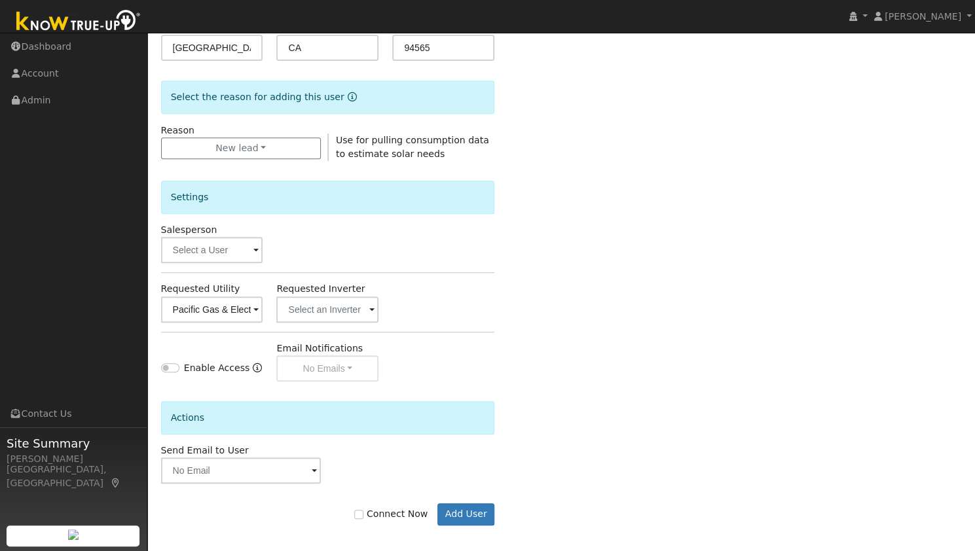
scroll to position [295, 0]
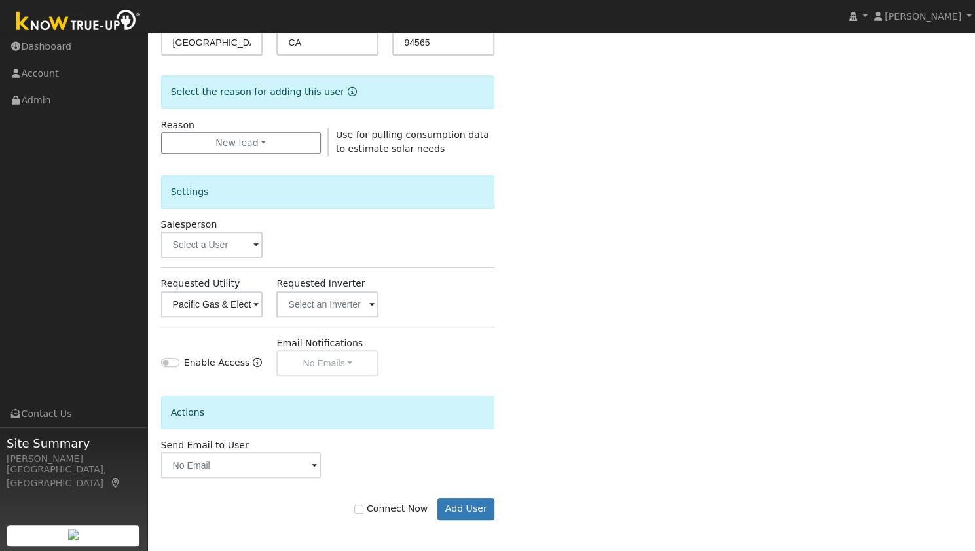
click at [410, 507] on label "Connect Now" at bounding box center [390, 509] width 73 height 14
click at [363, 507] on input "Connect Now" at bounding box center [358, 509] width 9 height 9
checkbox input "true"
click at [485, 509] on button "Add User" at bounding box center [465, 509] width 57 height 22
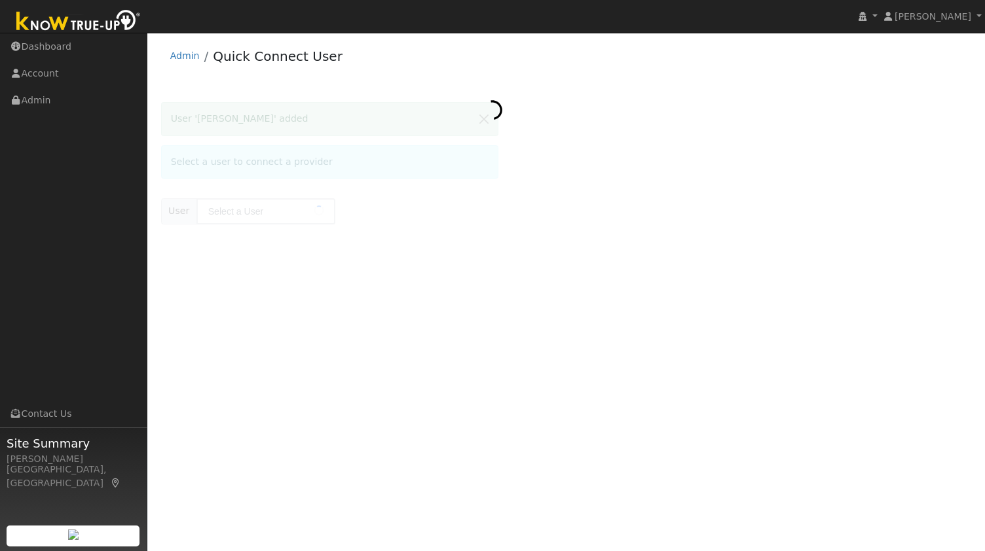
type input "[PERSON_NAME]"
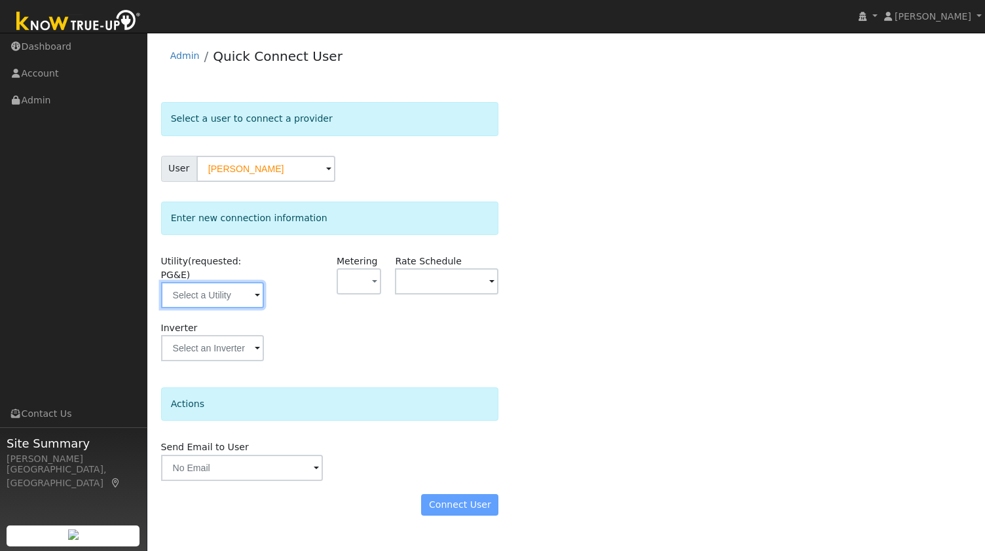
click at [212, 282] on input "text" at bounding box center [212, 295] width 103 height 26
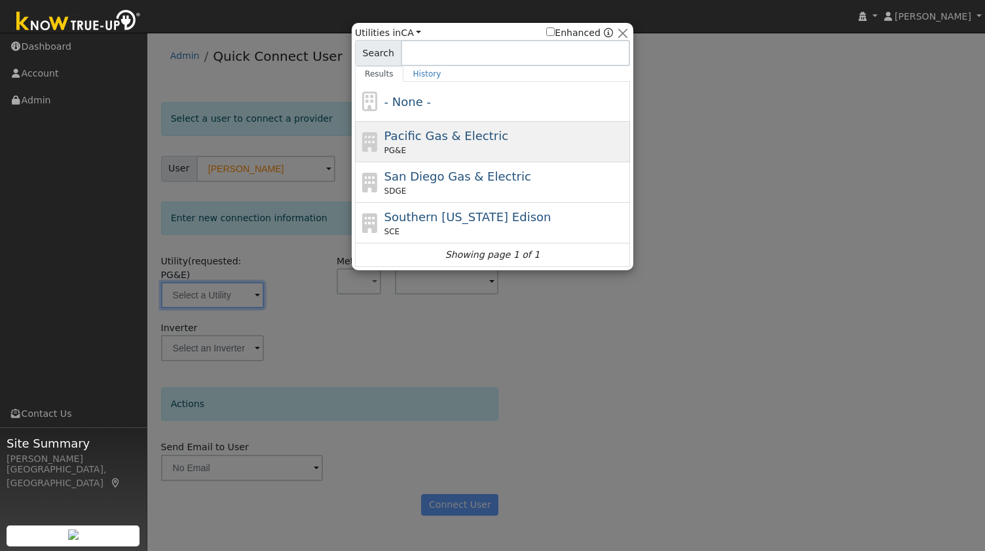
click at [418, 137] on span "Pacific Gas & Electric" at bounding box center [446, 136] width 124 height 14
type input "PG&E"
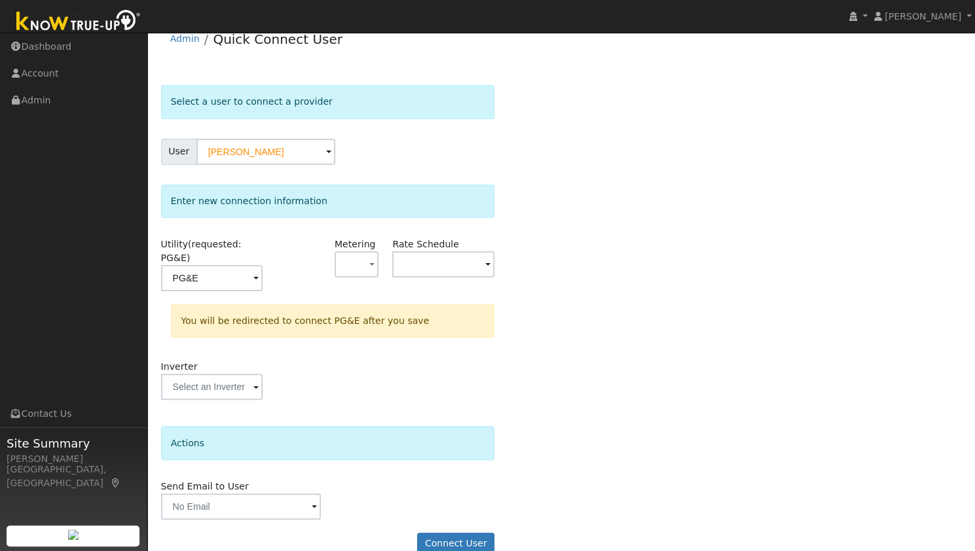
scroll to position [24, 0]
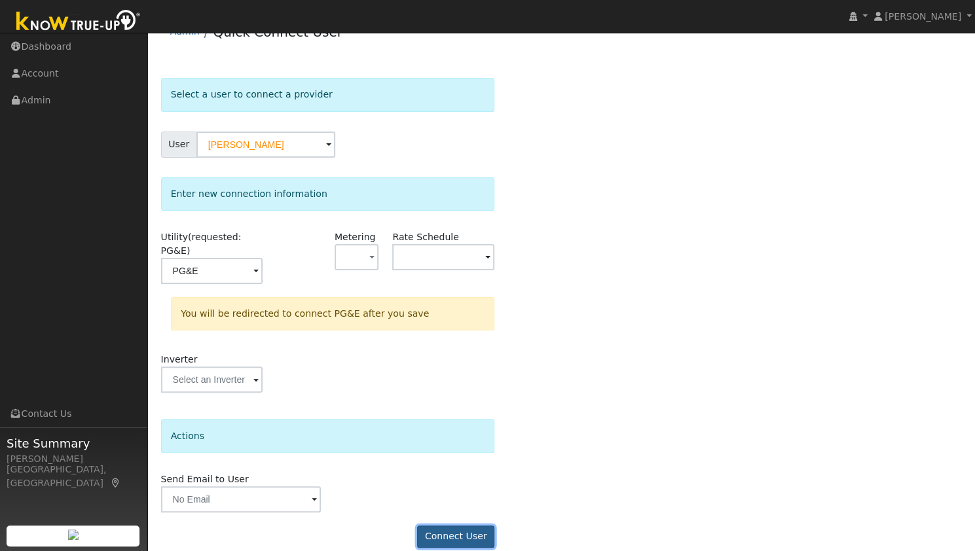
click at [467, 526] on button "Connect User" at bounding box center [455, 537] width 77 height 22
